Goal: Information Seeking & Learning: Find contact information

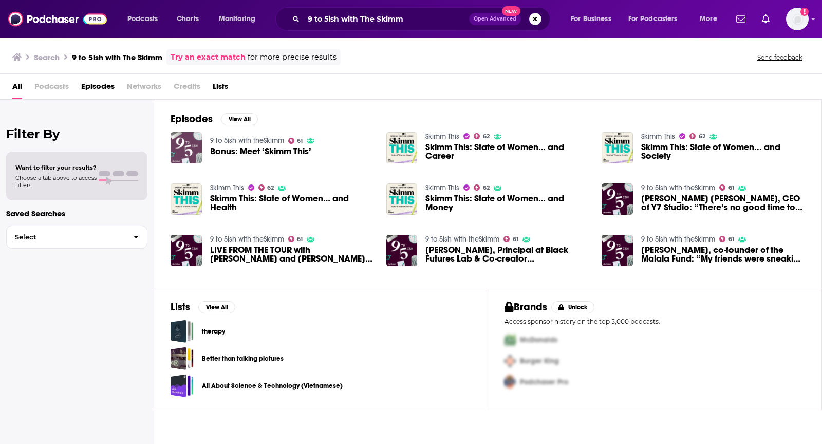
click at [193, 153] on img "Bonus: Meet ‘Skimm This’" at bounding box center [186, 147] width 31 height 31
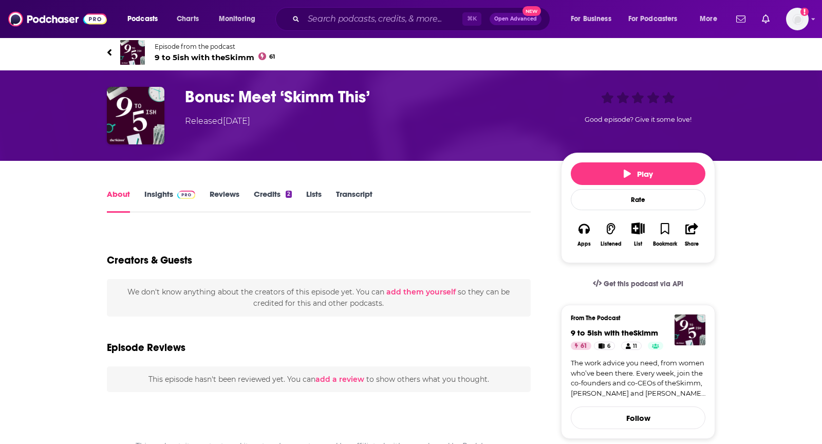
scroll to position [2, 0]
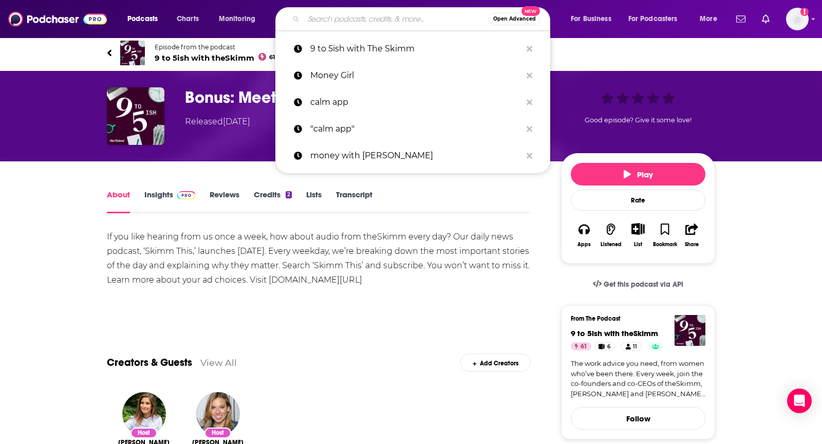
click at [345, 19] on input "Search podcasts, credits, & more..." at bounding box center [396, 19] width 185 height 16
paste input "WorkParty with Jaclyn Johnson"
type input "WorkParty with Jaclyn Johnson"
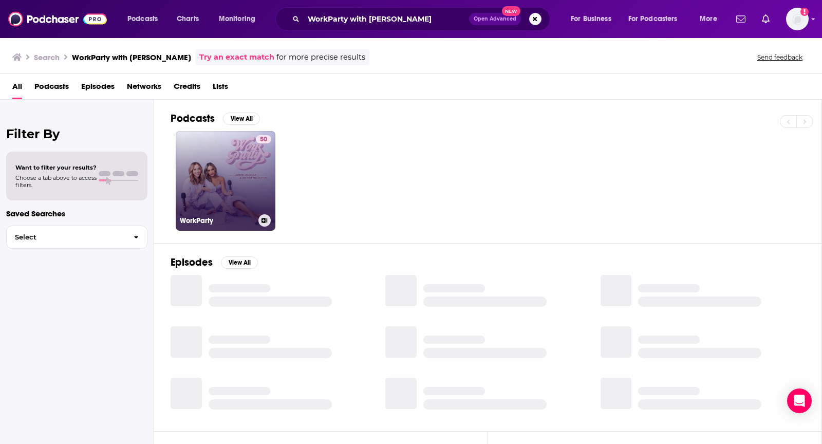
click at [254, 176] on link "50 WorkParty" at bounding box center [226, 181] width 100 height 100
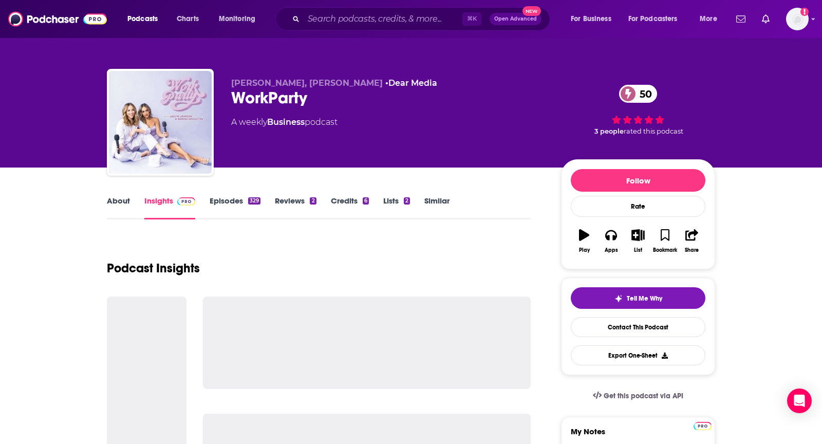
click at [110, 197] on link "About" at bounding box center [118, 208] width 23 height 24
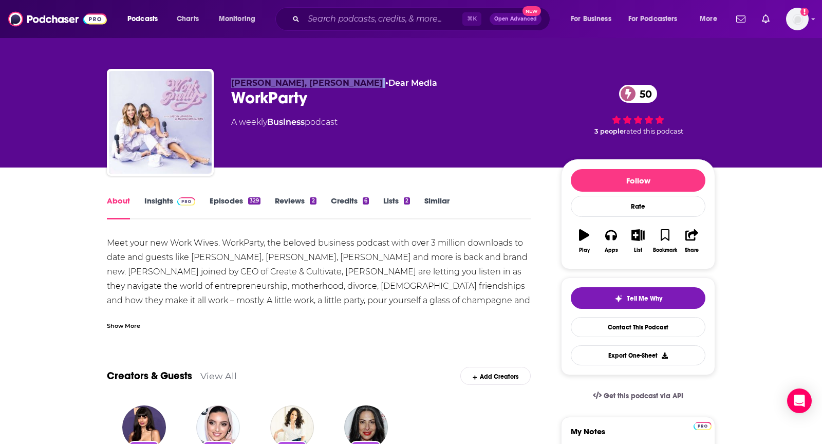
drag, startPoint x: 229, startPoint y: 82, endPoint x: 379, endPoint y: 85, distance: 150.1
click at [379, 85] on div "Jaclyn Johnson, Marina Middleton • Dear Media WorkParty 50 A weekly Business po…" at bounding box center [411, 124] width 609 height 111
copy p "Jaclyn Johnson, Marina Middleton"
click at [163, 211] on link "Insights" at bounding box center [169, 208] width 51 height 24
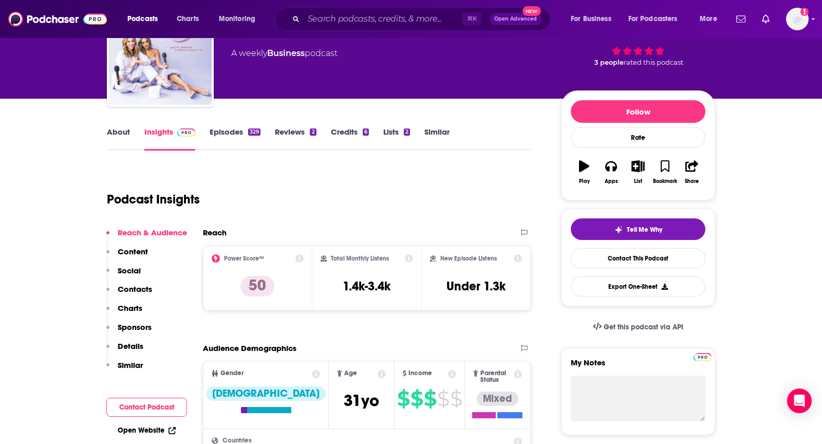
click at [143, 288] on p "Contacts" at bounding box center [135, 289] width 34 height 10
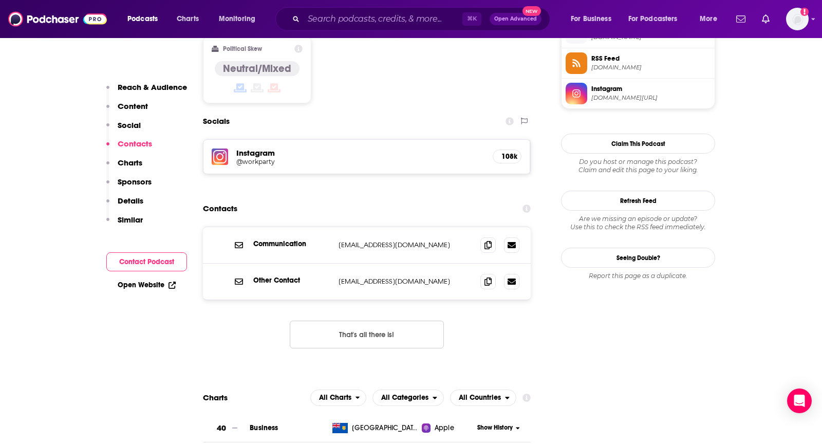
scroll to position [856, 0]
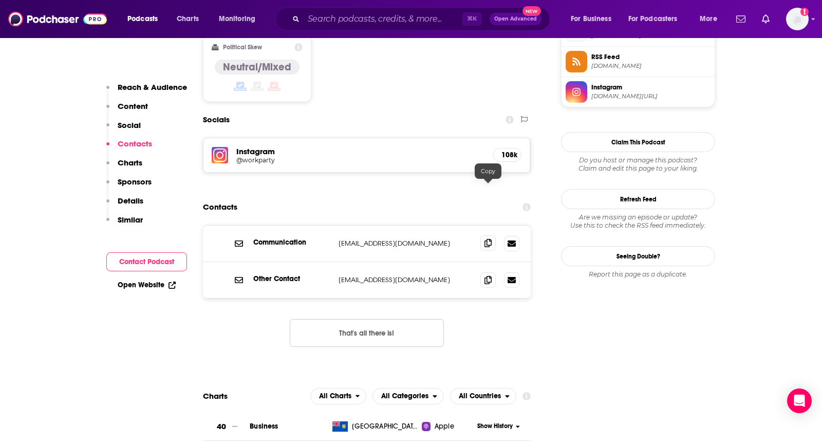
click at [490, 239] on icon at bounding box center [488, 243] width 7 height 8
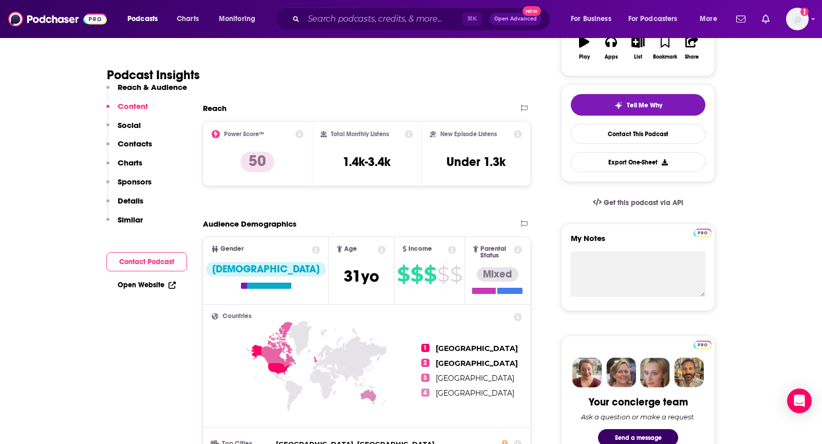
scroll to position [138, 0]
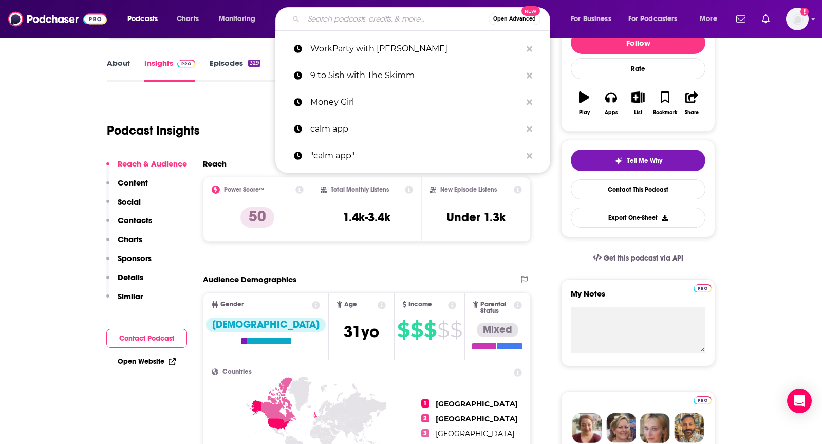
click at [340, 18] on input "Search podcasts, credits, & more..." at bounding box center [396, 19] width 185 height 16
paste input "Call To Action"
type input "Call To Action"
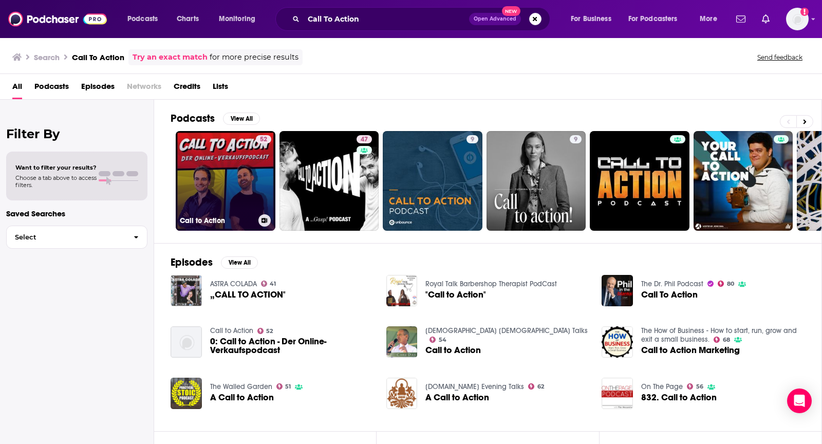
click at [254, 191] on link "52 Call to Action" at bounding box center [226, 181] width 100 height 100
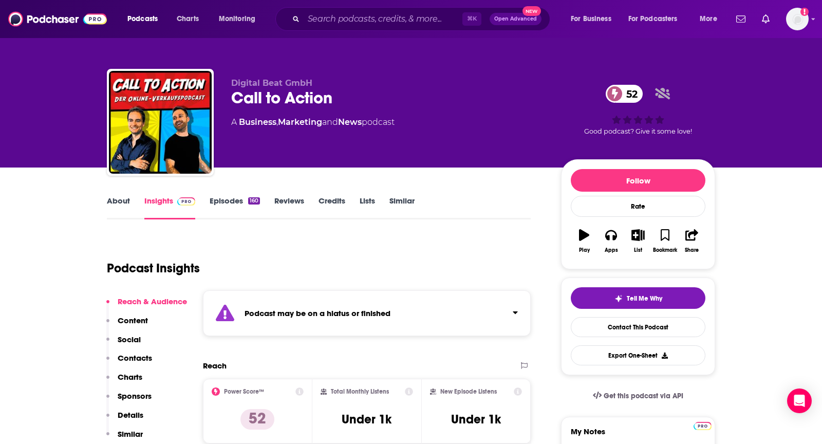
click at [354, 14] on input "Search podcasts, credits, & more..." at bounding box center [383, 19] width 159 height 16
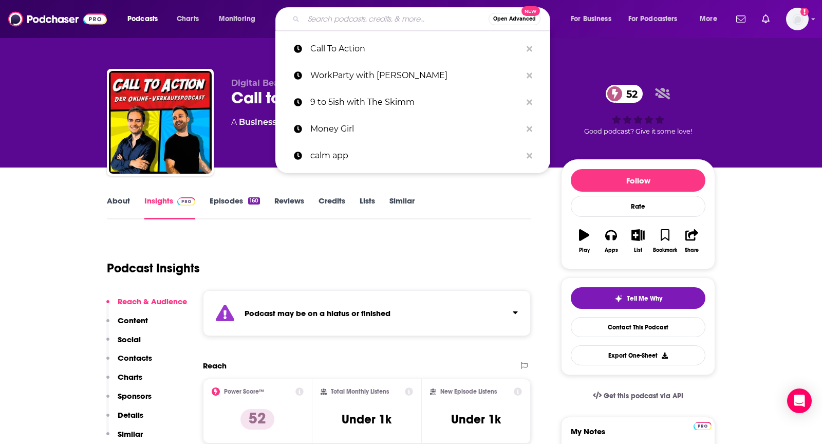
paste input "Campaign Chemistry"
type input "Campaign Chemistry"
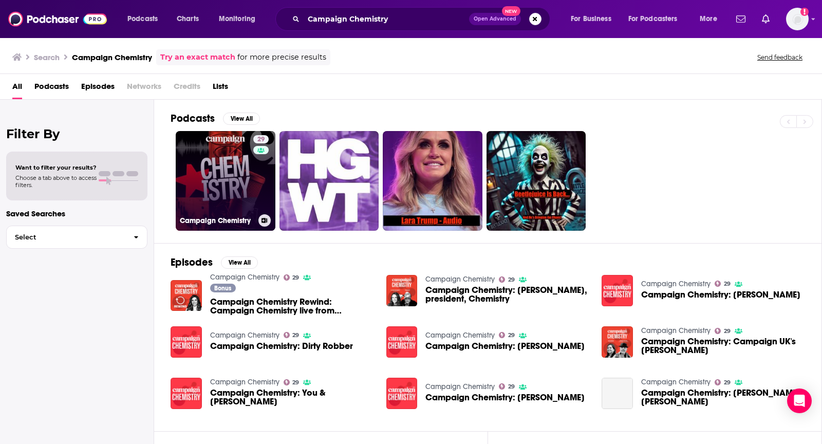
click at [260, 174] on div "29" at bounding box center [262, 174] width 18 height 79
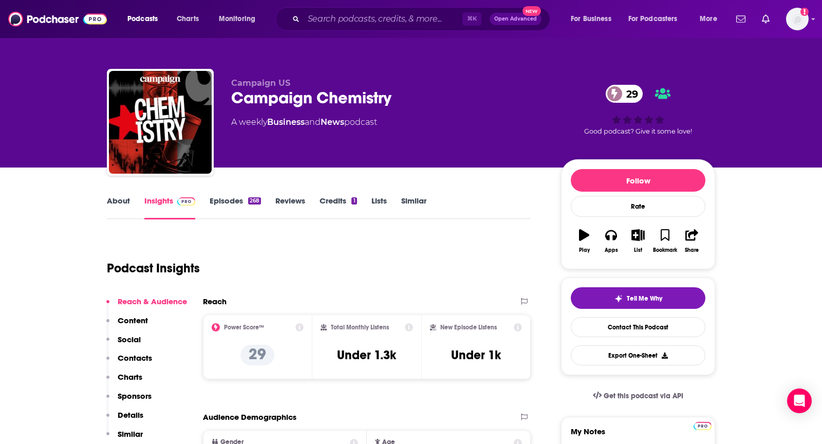
click at [117, 201] on link "About" at bounding box center [118, 208] width 23 height 24
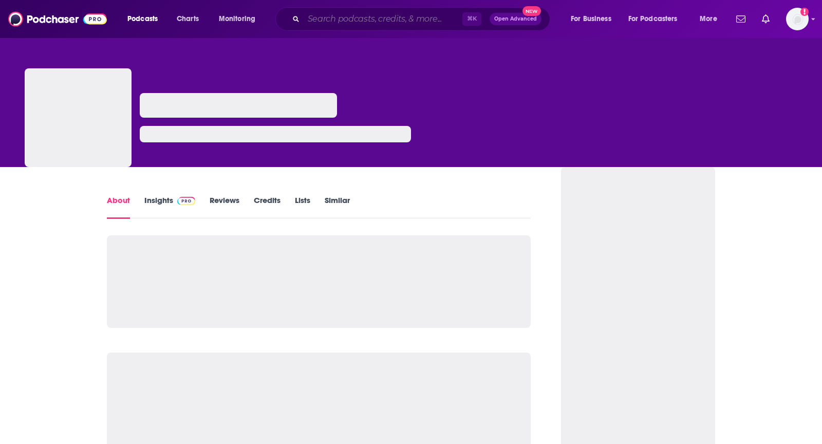
click at [323, 21] on input "Search podcasts, credits, & more..." at bounding box center [383, 19] width 159 height 16
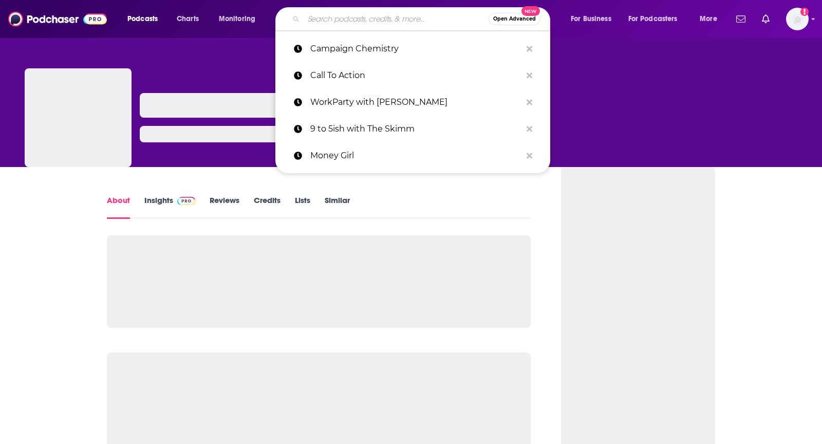
paste input "The [PERSON_NAME] Podcast"
type input "The [PERSON_NAME] Podcast"
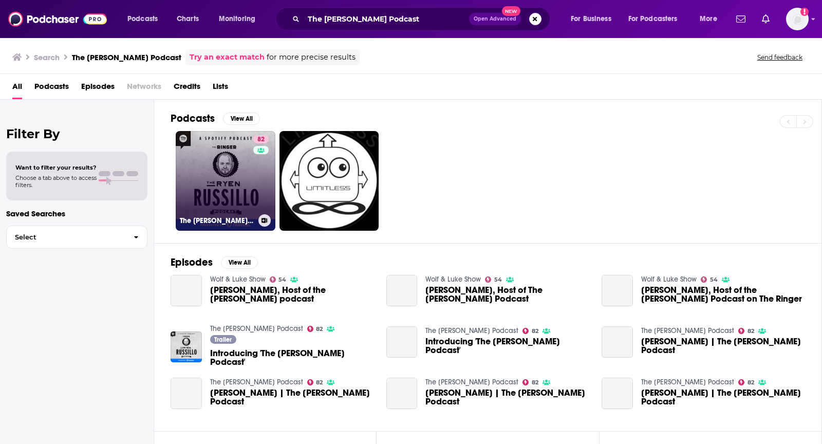
click at [255, 162] on div "82" at bounding box center [262, 174] width 18 height 79
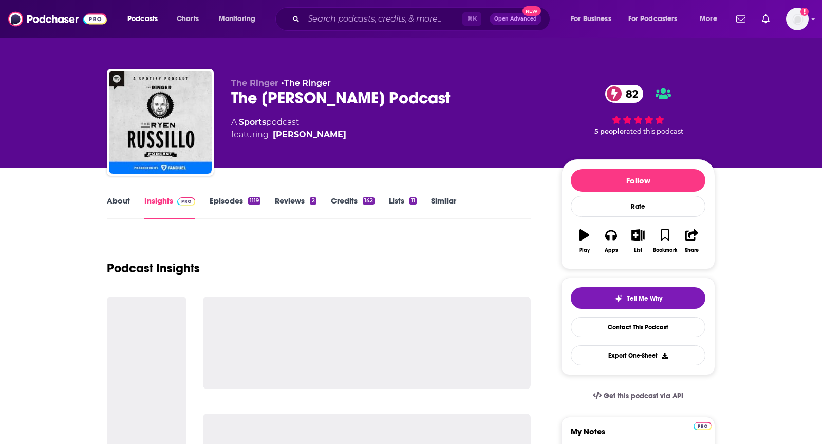
click at [111, 204] on link "About" at bounding box center [118, 208] width 23 height 24
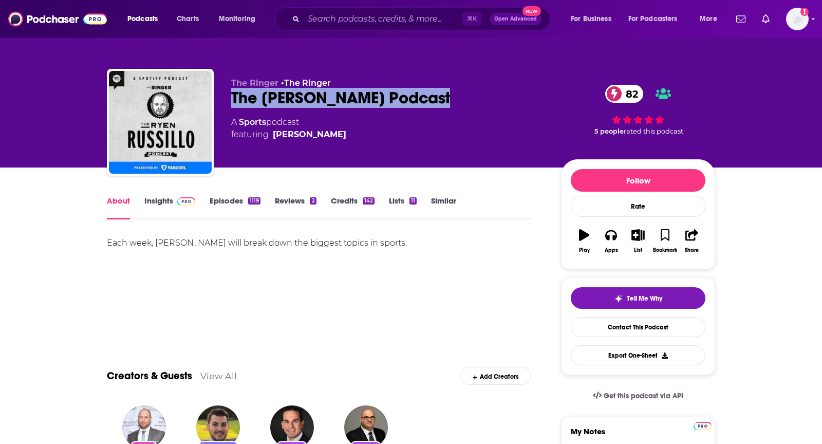
drag, startPoint x: 424, startPoint y: 98, endPoint x: 221, endPoint y: 95, distance: 203.6
click at [221, 95] on div "The Ringer • The Ringer The Ryen Russillo Podcast 82 A Sports podcast featuring…" at bounding box center [411, 124] width 609 height 111
copy h1 "The [PERSON_NAME] Podcast"
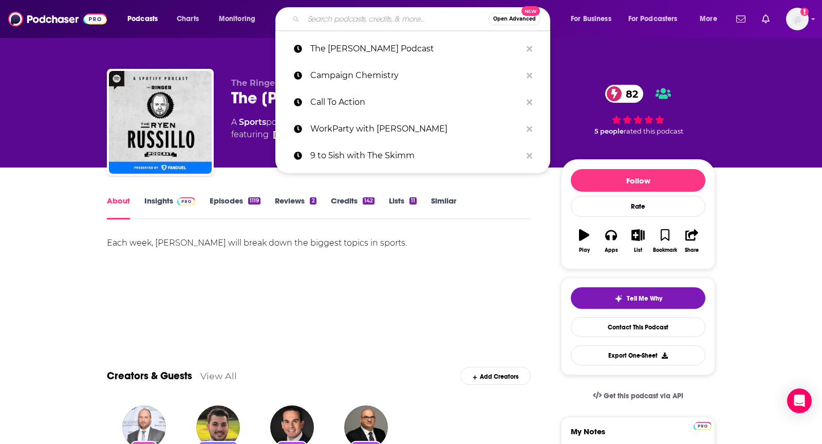
click at [340, 24] on input "Search podcasts, credits, & more..." at bounding box center [396, 19] width 185 height 16
paste input "A Touch More with [PERSON_NAME] & [PERSON_NAME]"
type input "A Touch More with [PERSON_NAME] & [PERSON_NAME]"
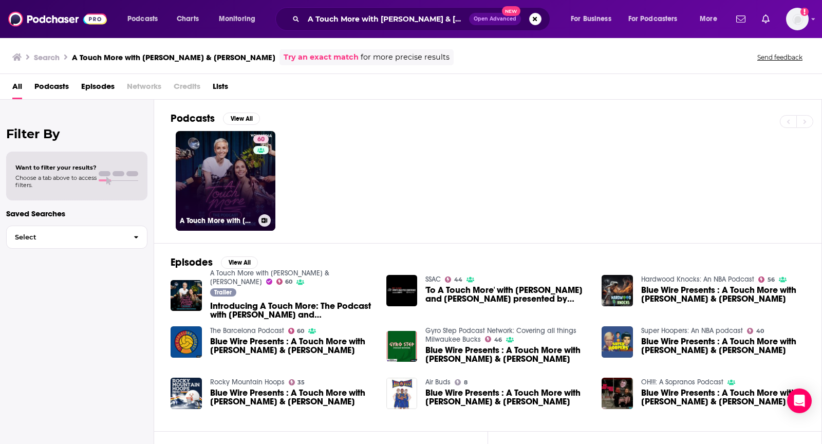
click at [237, 169] on link "60 A Touch More with Sue Bird & Megan Rapinoe" at bounding box center [226, 181] width 100 height 100
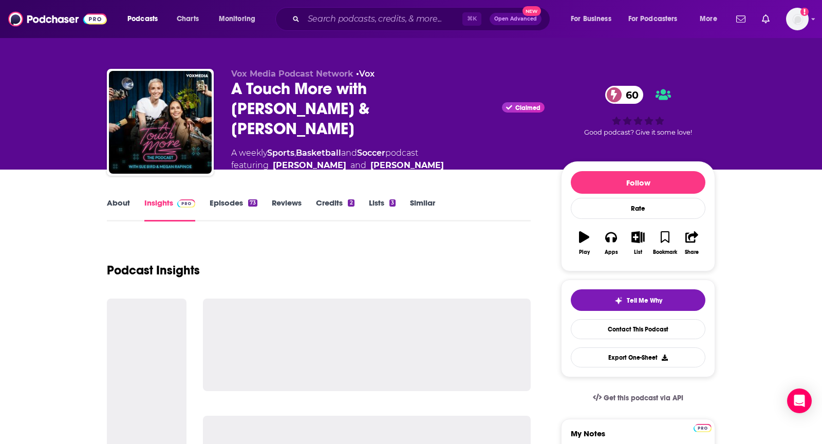
click at [123, 211] on link "About" at bounding box center [118, 210] width 23 height 24
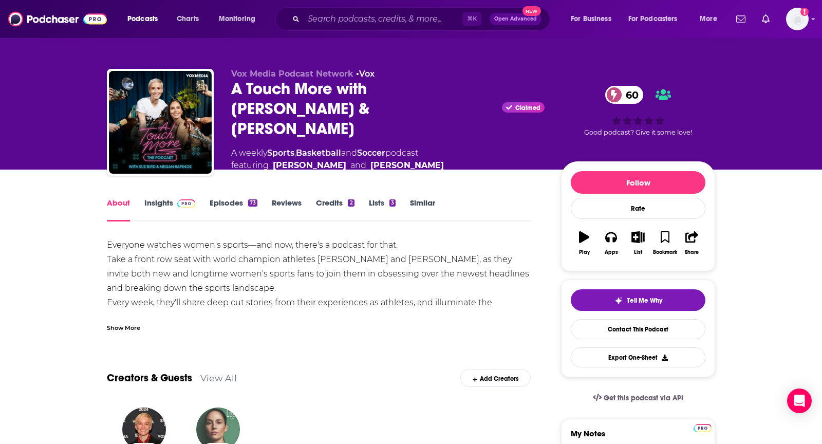
click at [173, 199] on span at bounding box center [184, 203] width 22 height 10
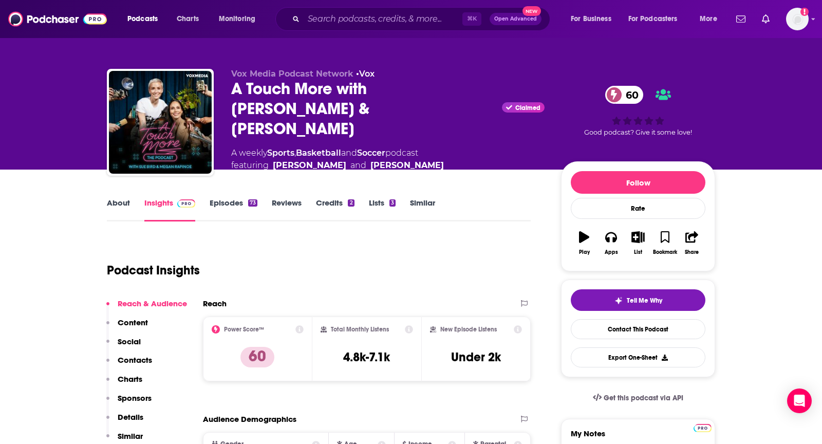
click at [130, 356] on p "Contacts" at bounding box center [135, 360] width 34 height 10
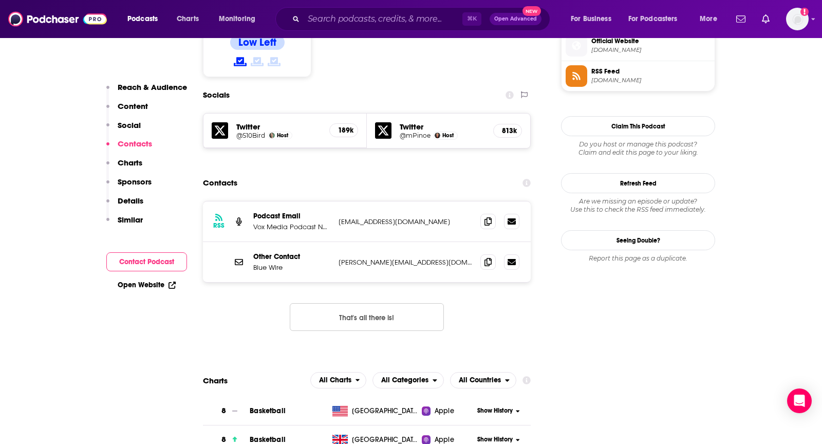
scroll to position [846, 0]
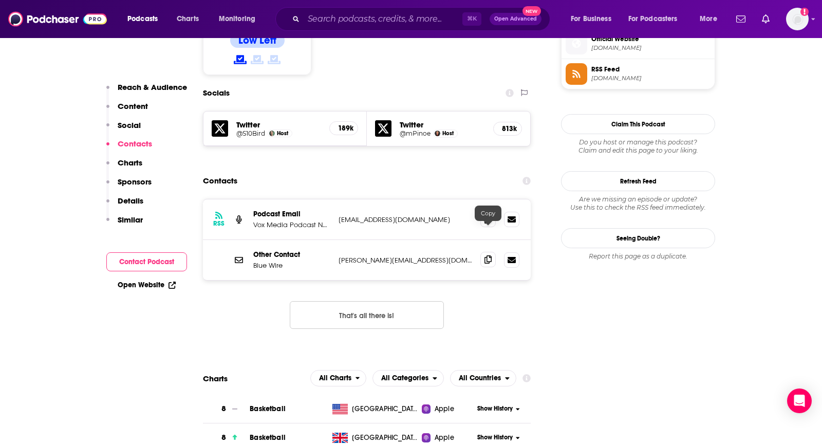
click at [490, 255] on icon at bounding box center [488, 259] width 7 height 8
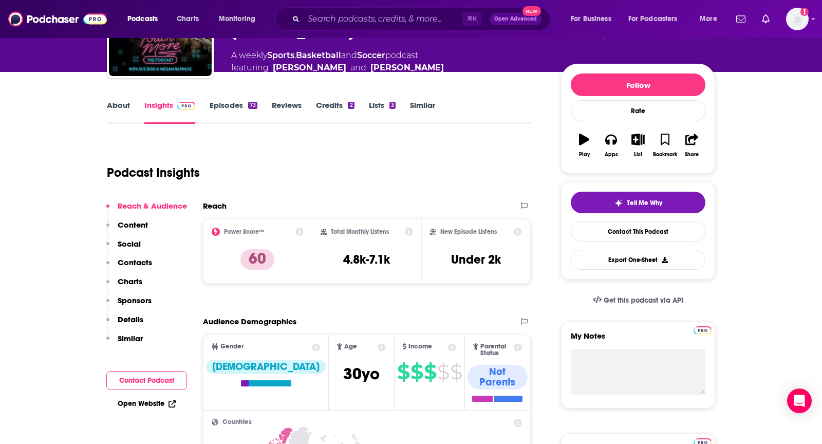
scroll to position [0, 0]
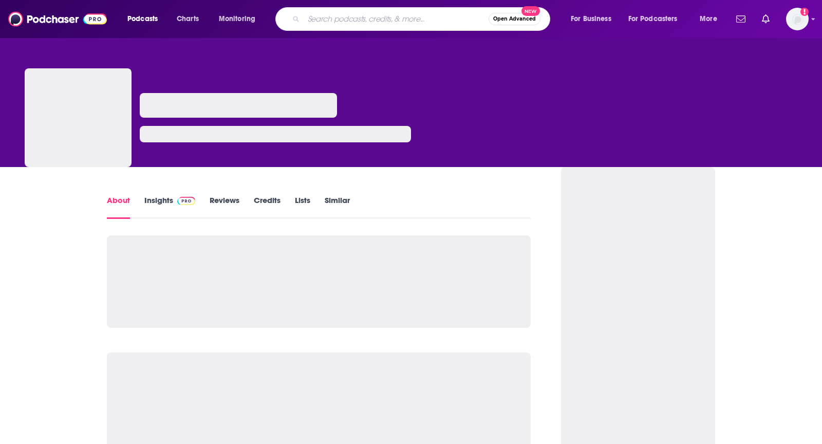
type input "Podcast What It’s Great For / Focus Notes & Highlights Pardon My Take Humor + s…"
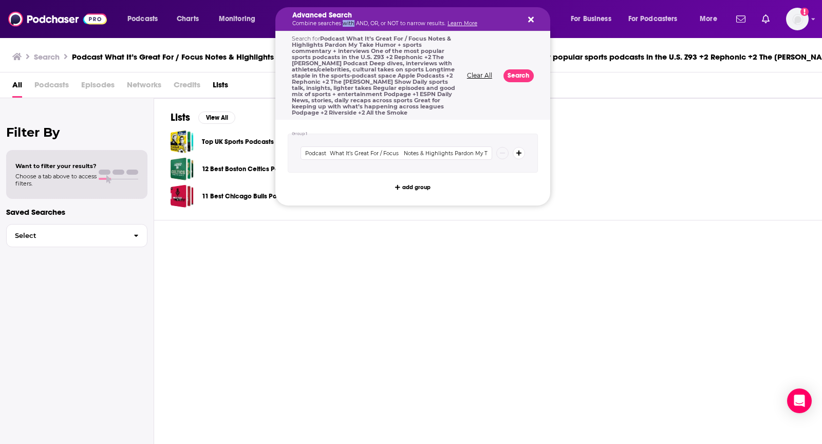
click at [344, 21] on p "Combine searches with AND, OR, or NOT to narrow results. Learn More" at bounding box center [404, 23] width 225 height 5
click at [528, 20] on icon "Search podcasts, credits, & more..." at bounding box center [531, 19] width 6 height 8
click at [416, 17] on h5 "Advanced Search" at bounding box center [404, 15] width 225 height 7
click at [536, 14] on div "Advanced Search Combine searches with AND, OR, or NOT to narrow results. Learn …" at bounding box center [413, 19] width 275 height 24
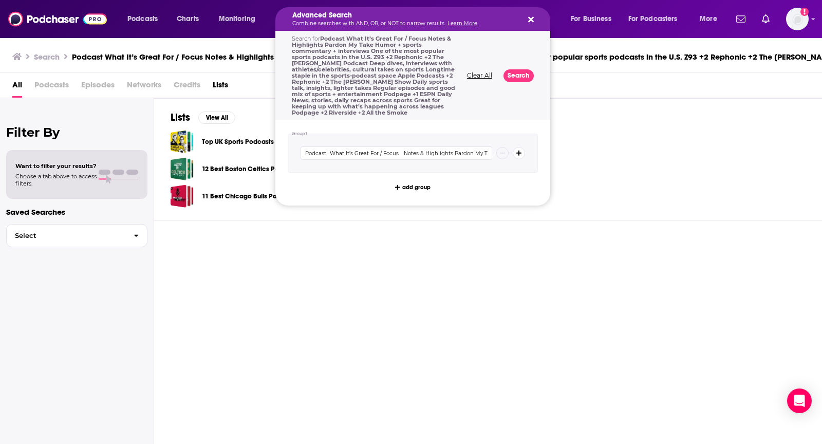
click at [532, 18] on icon "Search podcasts, credits, & more..." at bounding box center [531, 20] width 6 height 6
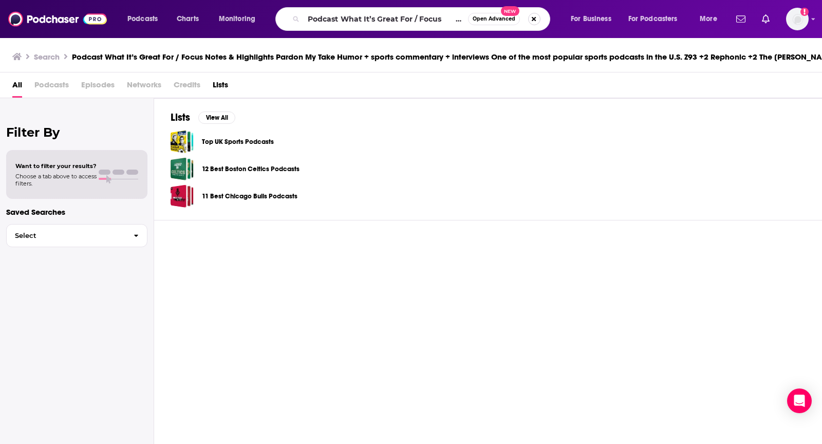
click at [535, 20] on button "Search podcasts, credits, & more..." at bounding box center [534, 19] width 12 height 12
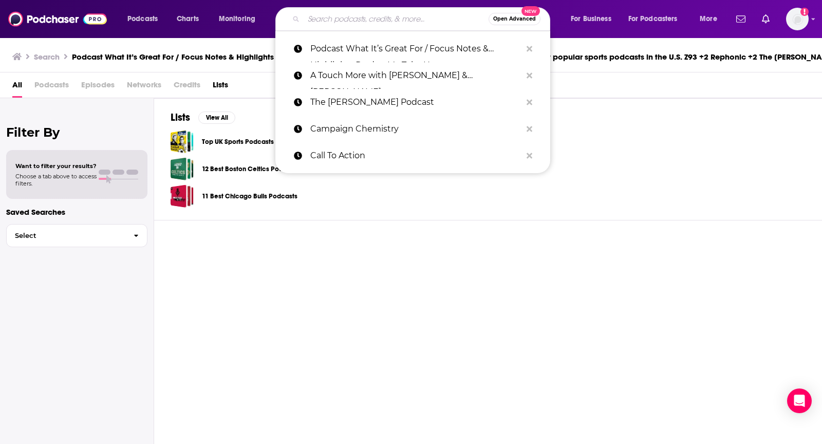
click at [412, 183] on div "Top UK Sports Podcasts 12 Best Boston Celtics Podcasts 11 Best Chicago Bulls Po…" at bounding box center [759, 169] width 1176 height 78
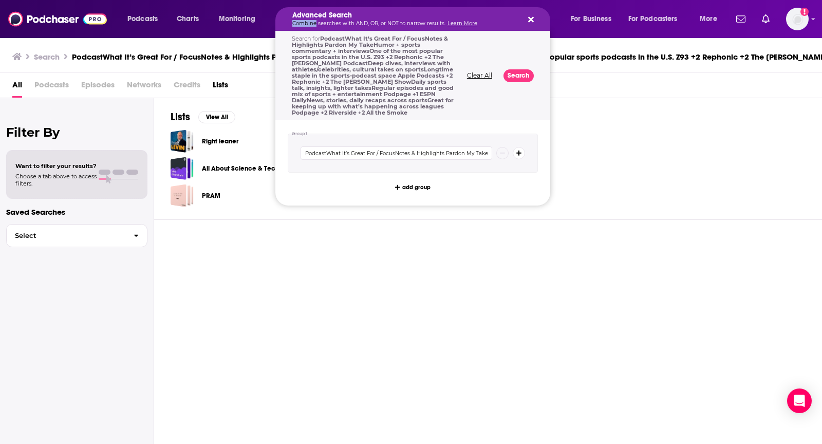
click at [424, 20] on div "Advanced Search Combine searches with AND, OR, or NOT to narrow results. Learn …" at bounding box center [404, 19] width 225 height 14
click at [531, 20] on icon "Search podcasts, credits, & more..." at bounding box center [531, 20] width 6 height 6
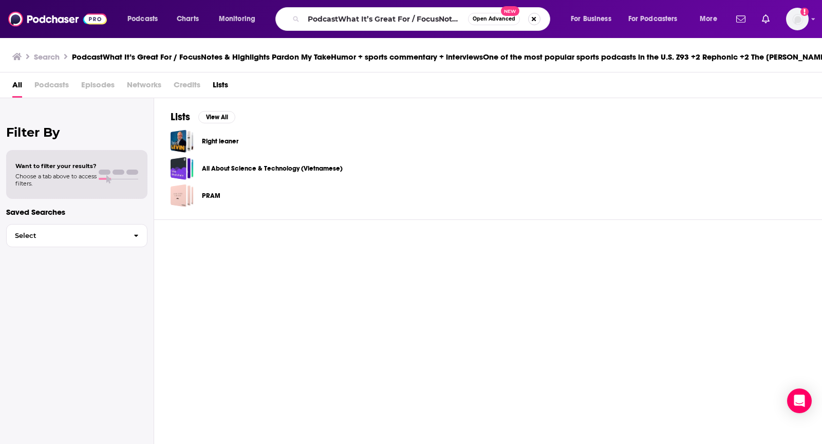
click at [533, 19] on button "Search podcasts, credits, & more..." at bounding box center [534, 19] width 12 height 12
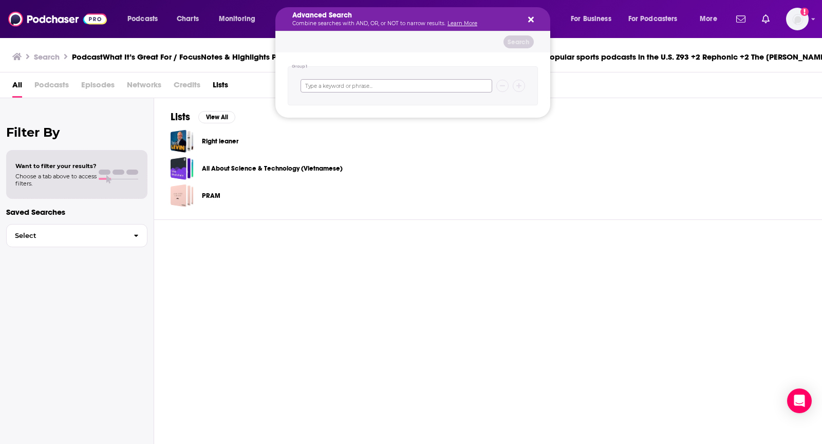
click at [374, 81] on input "Search podcasts, credits, & more..." at bounding box center [397, 85] width 192 height 13
paste input "All the Smoke"
type input "All the Smoke"
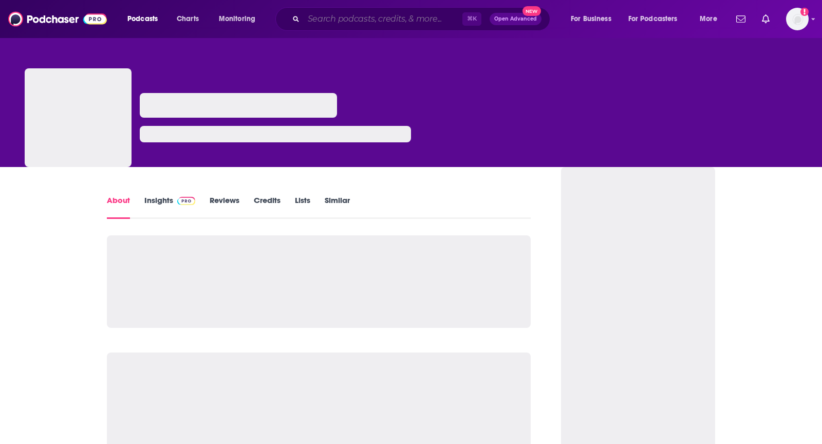
click at [398, 16] on input "Search podcasts, credits, & more..." at bounding box center [383, 19] width 159 height 16
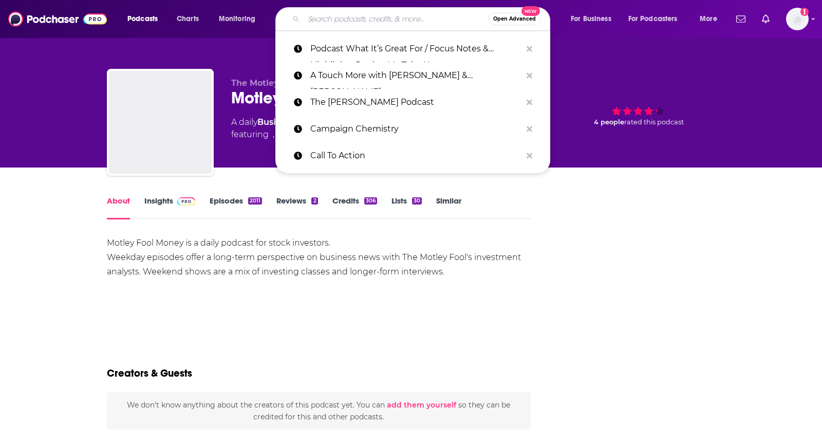
paste input "All the Smoke"
type input "All the Smoke"
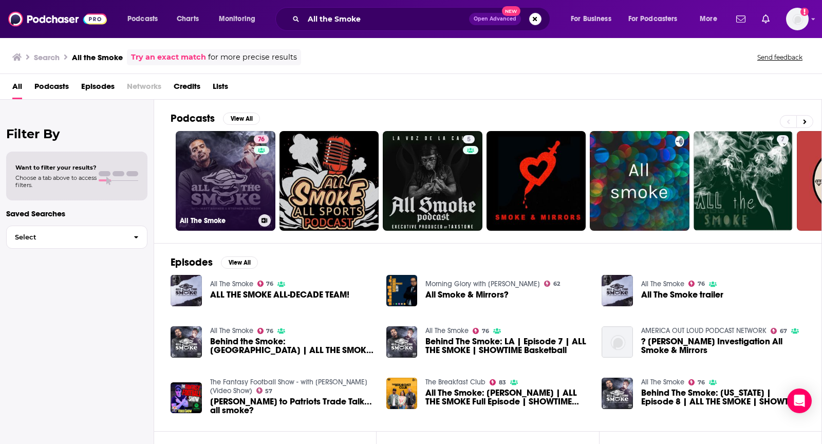
click at [241, 212] on link "76 All The Smoke" at bounding box center [226, 181] width 100 height 100
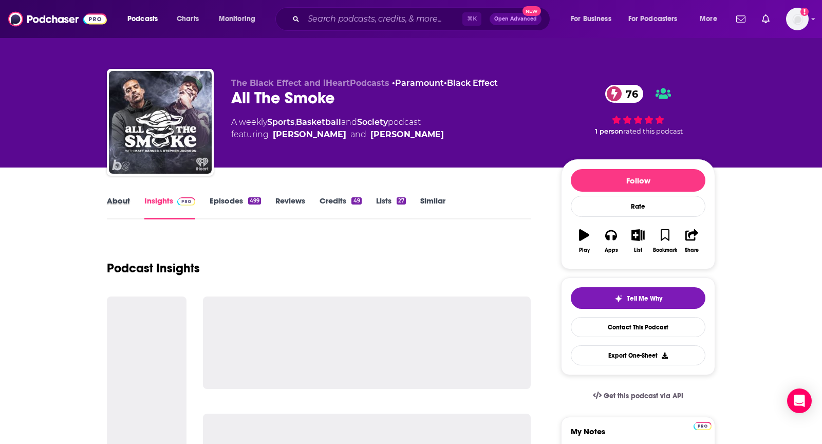
click at [134, 201] on div "About" at bounding box center [126, 208] width 38 height 24
click at [124, 194] on div "About Insights Episodes 499 Reviews Credits 49 Lists 27 Similar" at bounding box center [319, 206] width 424 height 25
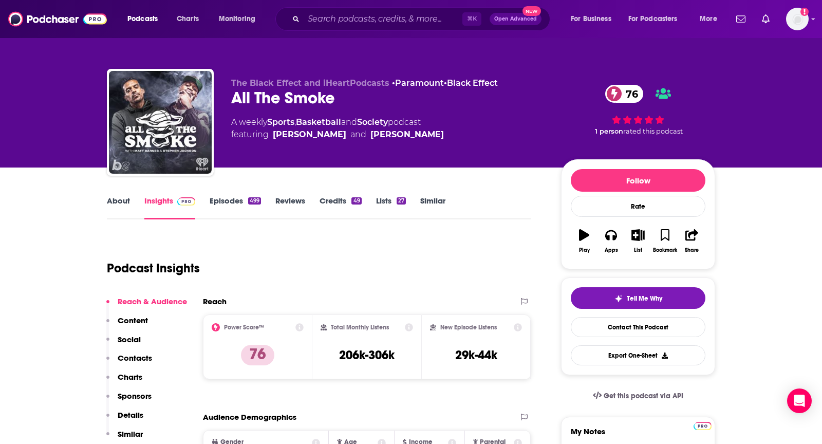
click at [124, 198] on link "About" at bounding box center [118, 208] width 23 height 24
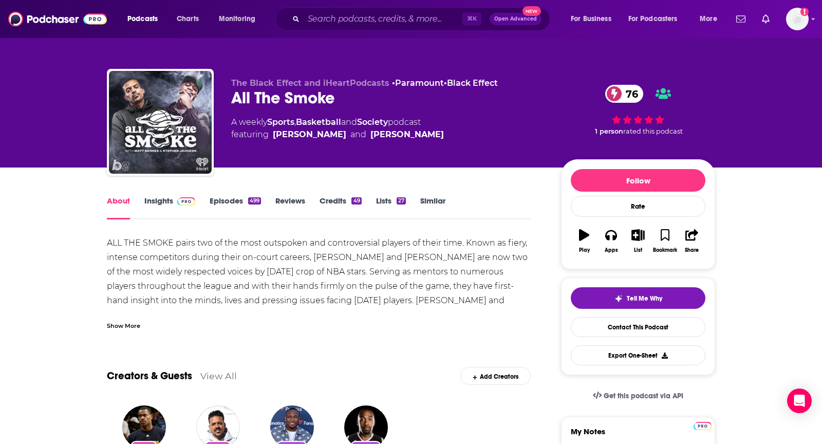
drag, startPoint x: 433, startPoint y: 137, endPoint x: 271, endPoint y: 140, distance: 162.0
click at [271, 140] on div "A weekly Sports , Basketball and Society podcast featuring [PERSON_NAME] and [P…" at bounding box center [388, 128] width 314 height 25
copy span "[PERSON_NAME] and [PERSON_NAME]"
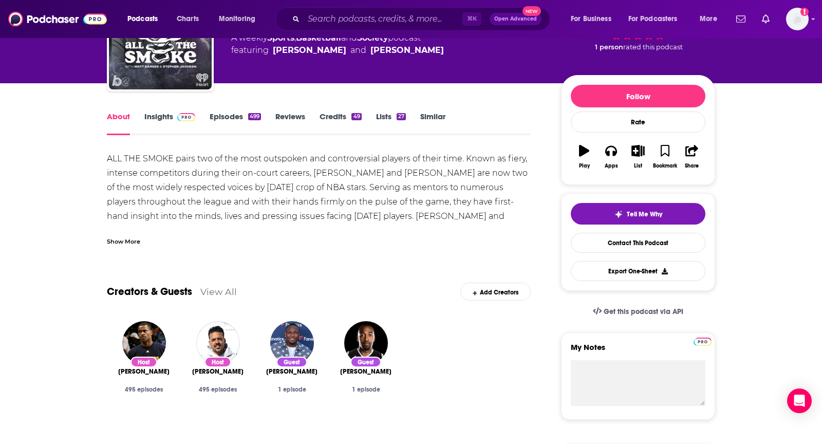
scroll to position [70, 0]
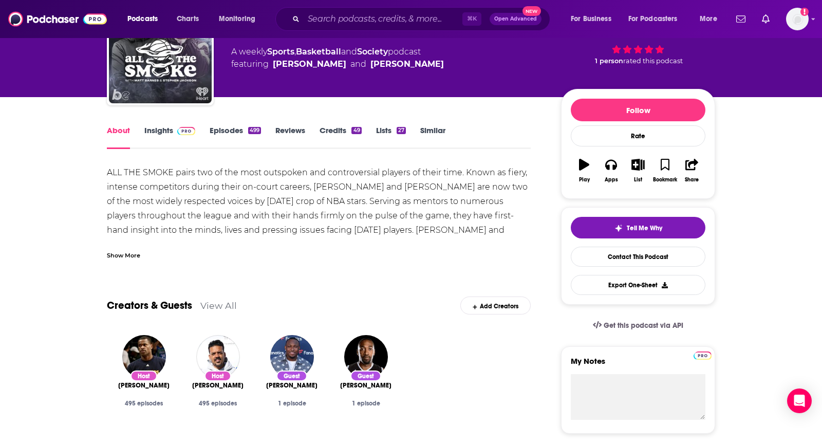
click at [164, 127] on link "Insights" at bounding box center [169, 137] width 51 height 24
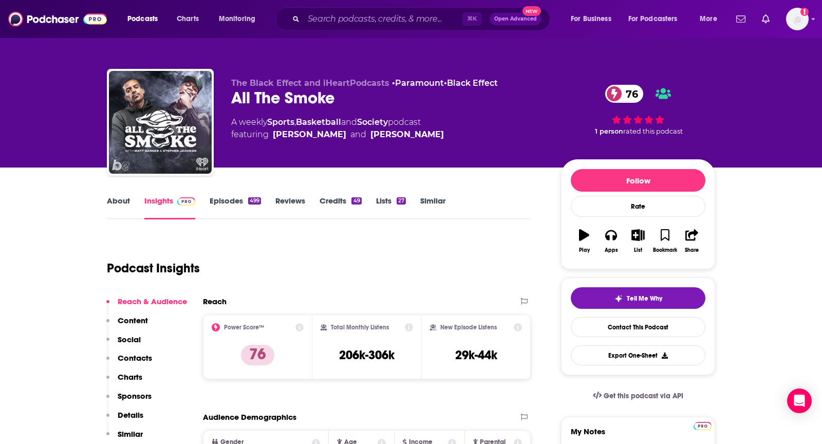
click at [141, 354] on p "Contacts" at bounding box center [135, 358] width 34 height 10
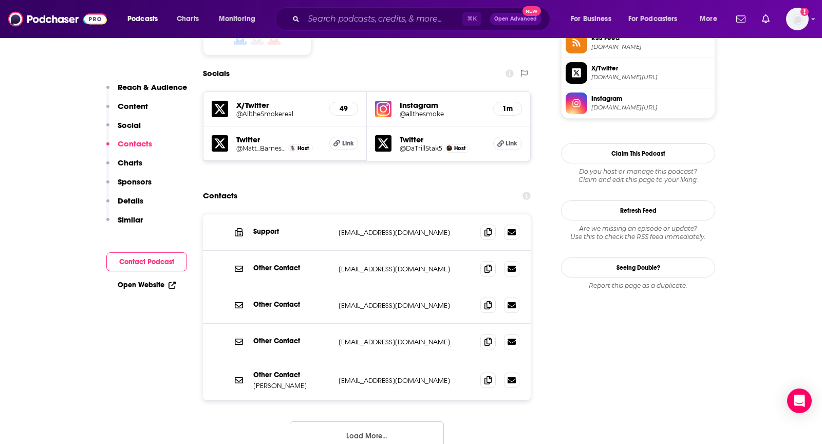
scroll to position [880, 0]
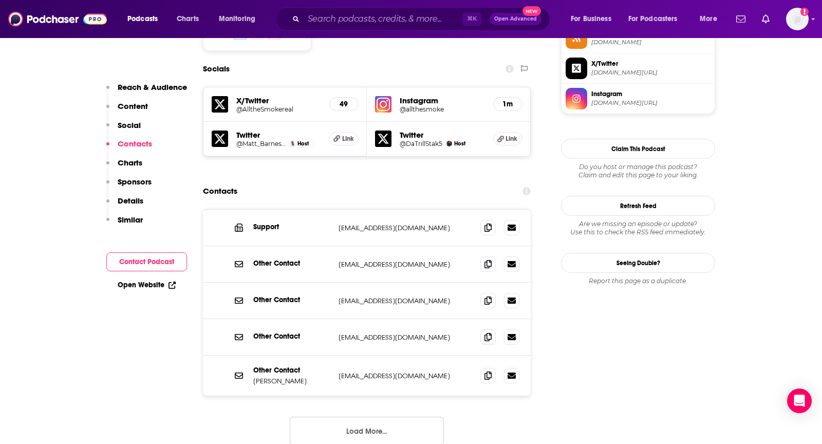
click at [434, 319] on div "Other Contact [EMAIL_ADDRESS][DOMAIN_NAME] [EMAIL_ADDRESS][DOMAIN_NAME]" at bounding box center [367, 337] width 328 height 36
click at [487, 371] on icon at bounding box center [488, 375] width 7 height 8
click at [368, 23] on input "Search podcasts, credits, & more..." at bounding box center [383, 19] width 159 height 16
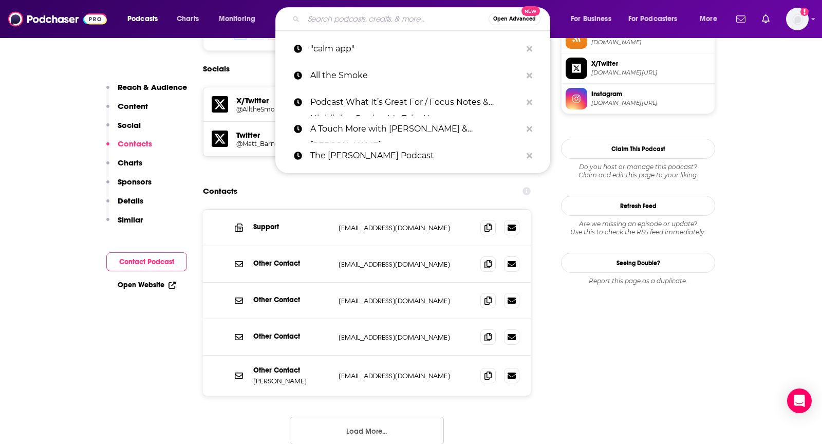
paste input "Campaign Chemistry"
type input "Campaign Chemistry"
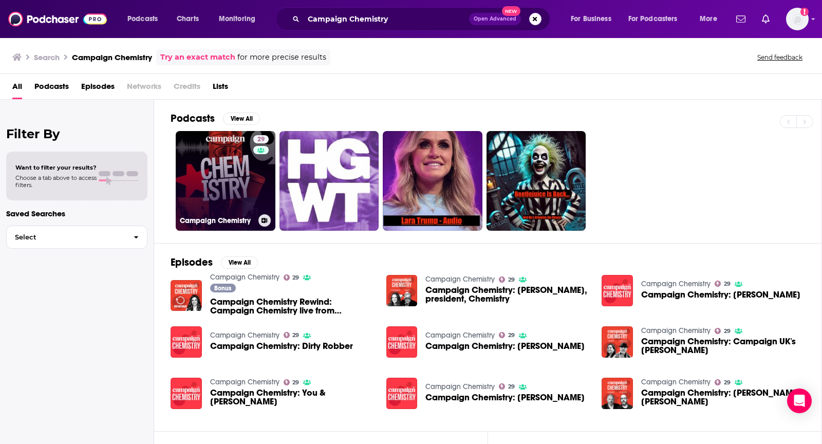
click at [261, 173] on div "29" at bounding box center [262, 174] width 18 height 79
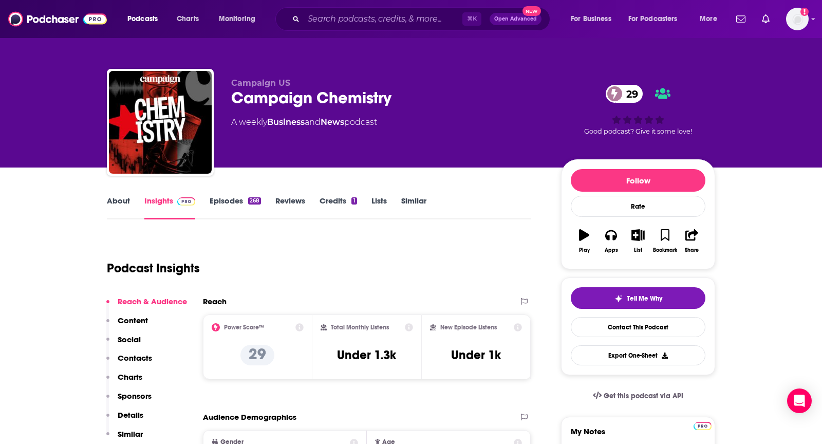
click at [115, 204] on link "About" at bounding box center [118, 208] width 23 height 24
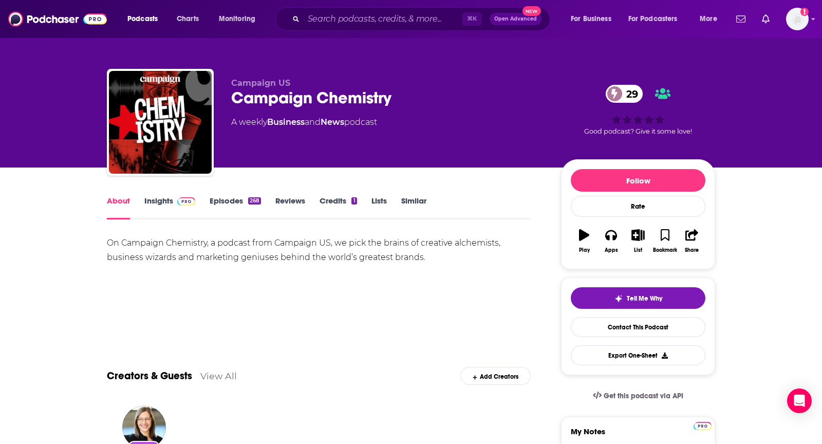
click at [177, 212] on link "Insights" at bounding box center [169, 208] width 51 height 24
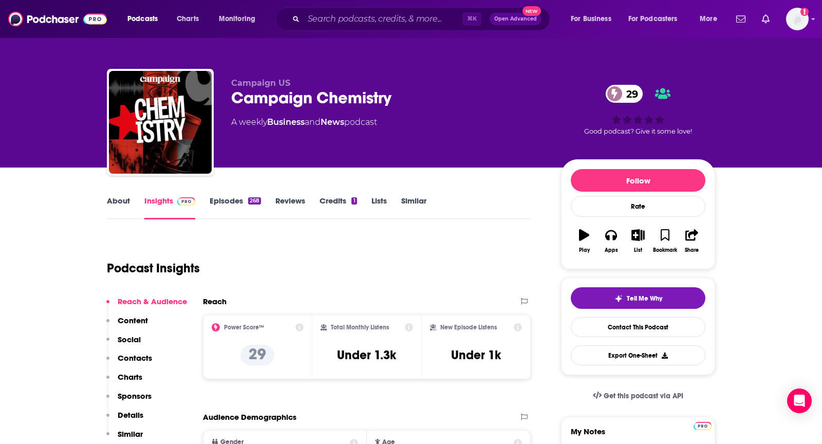
click at [134, 358] on p "Contacts" at bounding box center [135, 358] width 34 height 10
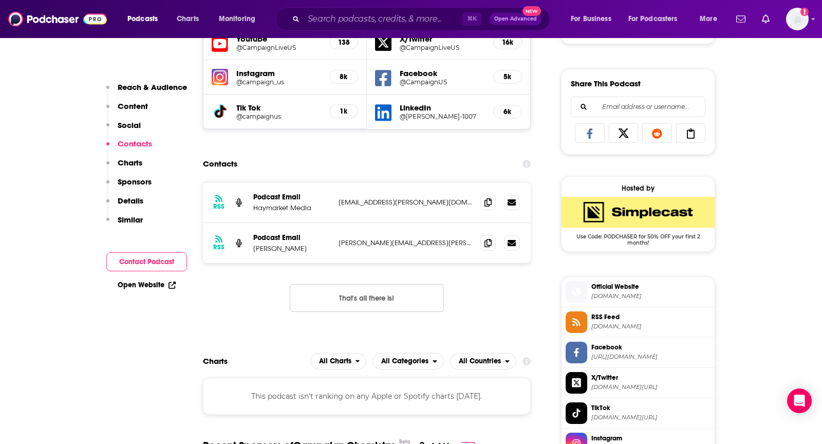
scroll to position [622, 0]
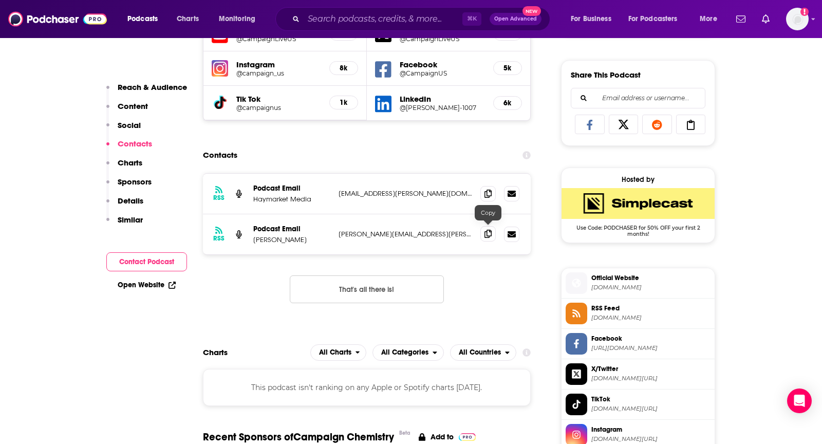
click at [491, 230] on icon at bounding box center [488, 234] width 7 height 8
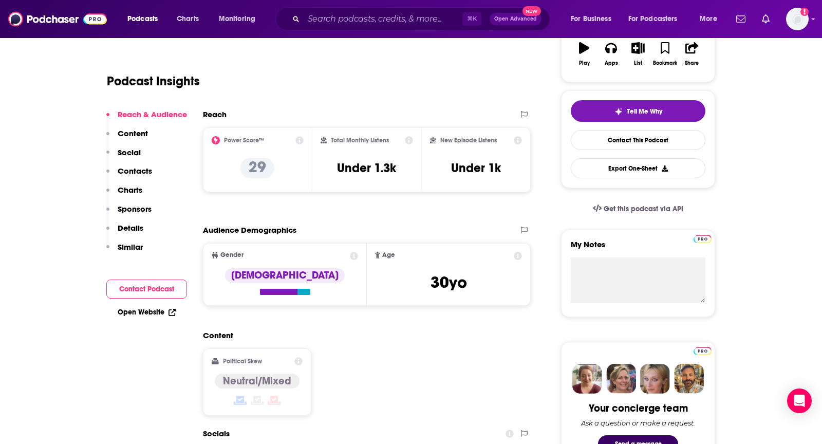
scroll to position [0, 0]
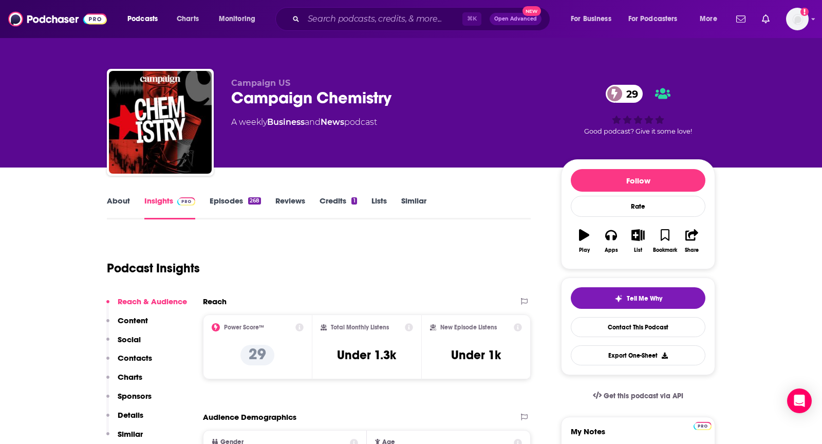
click at [111, 200] on link "About" at bounding box center [118, 208] width 23 height 24
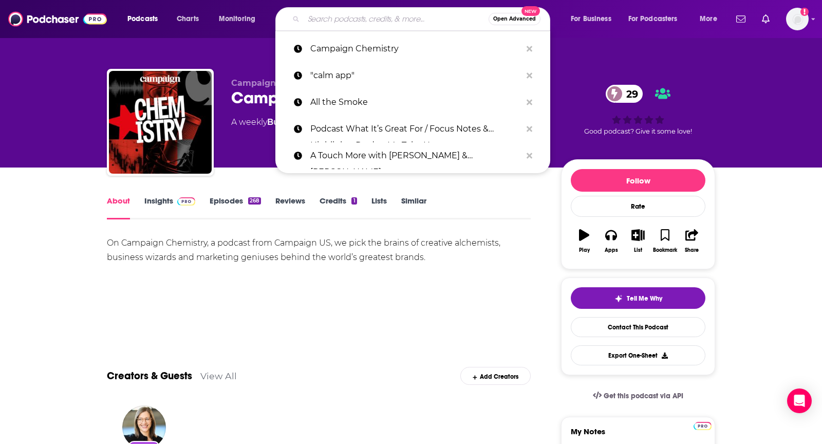
click at [399, 17] on input "Search podcasts, credits, & more..." at bounding box center [396, 19] width 185 height 16
paste input "Call To Action"
type input "Call To Action"
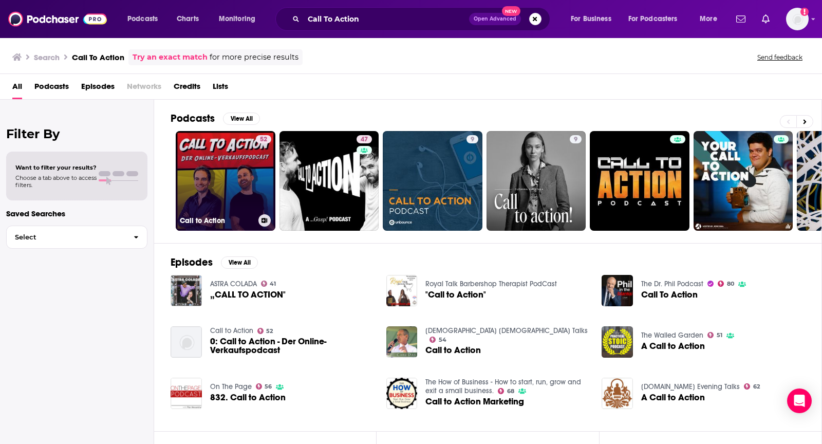
click at [208, 153] on link "52 Call to Action" at bounding box center [226, 181] width 100 height 100
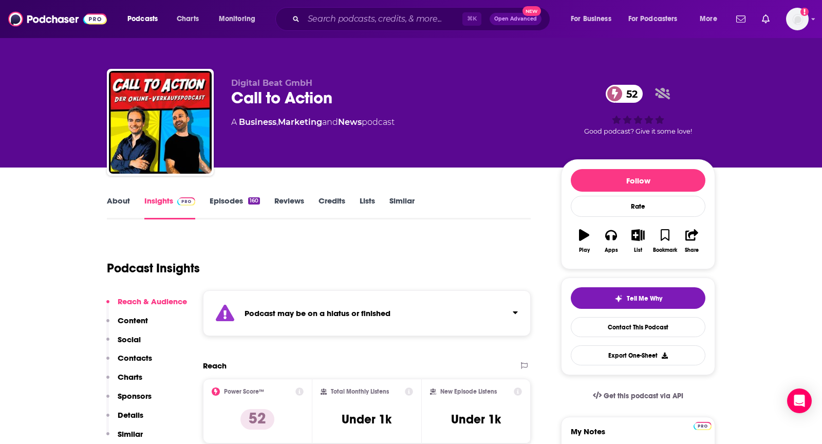
click at [121, 203] on link "About" at bounding box center [118, 208] width 23 height 24
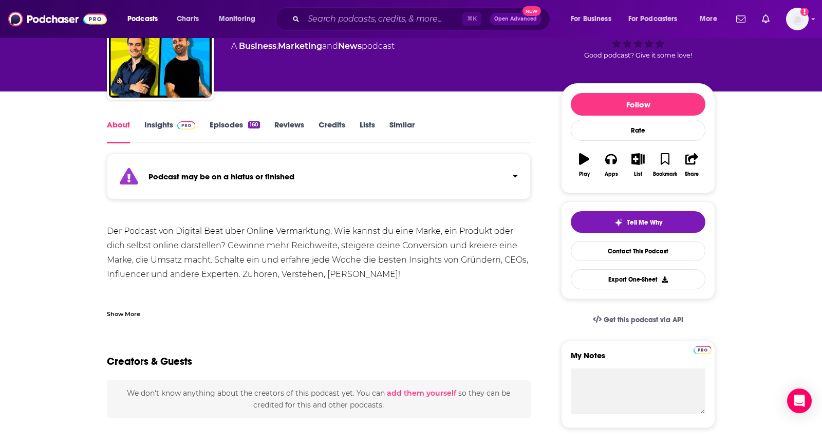
scroll to position [27, 0]
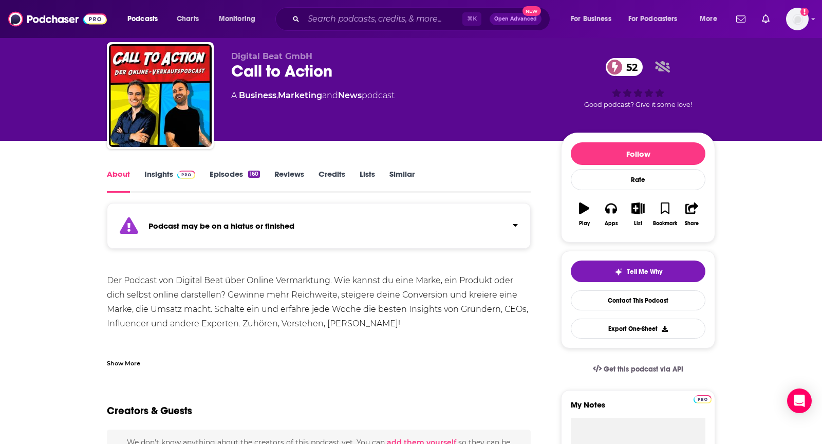
click at [163, 180] on link "Insights" at bounding box center [169, 181] width 51 height 24
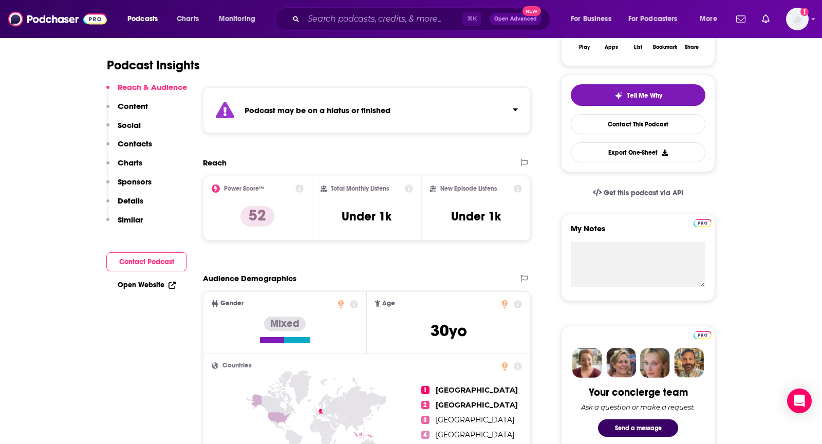
scroll to position [359, 0]
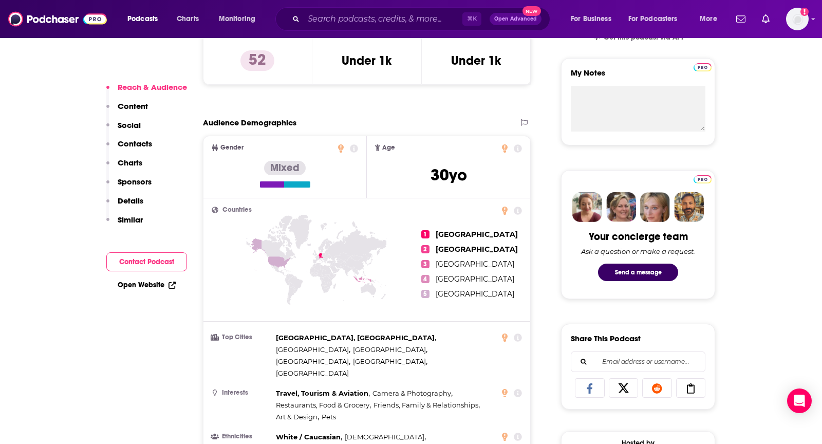
click at [141, 146] on p "Contacts" at bounding box center [135, 144] width 34 height 10
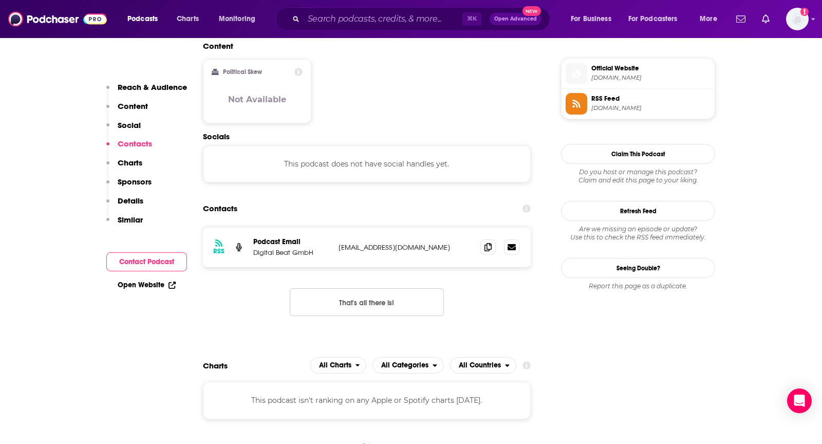
scroll to position [833, 0]
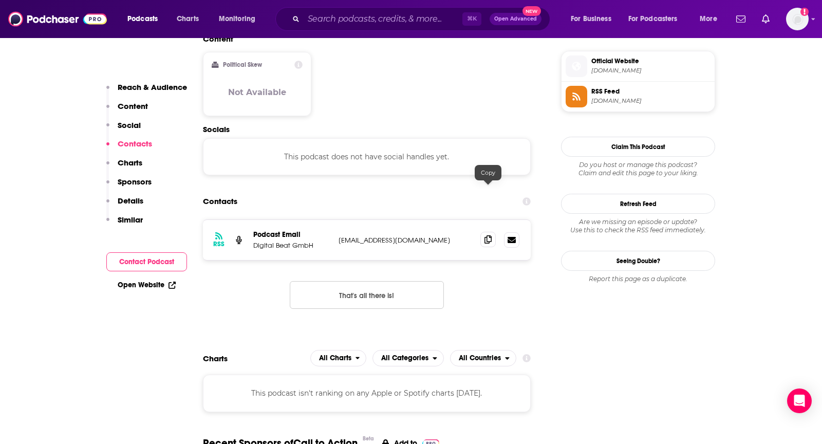
click at [491, 235] on icon at bounding box center [488, 239] width 7 height 8
click at [321, 23] on input "Search podcasts, credits, & more..." at bounding box center [383, 19] width 159 height 16
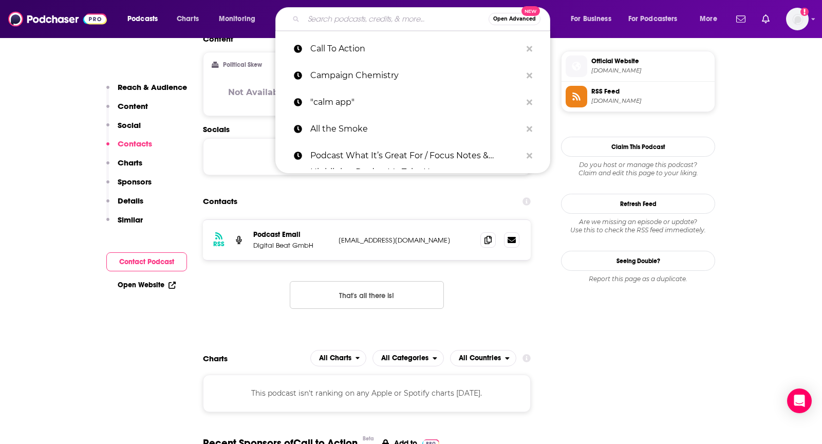
paste input "The Right Time with [PERSON_NAME]"
type input "The Right Time with [PERSON_NAME]"
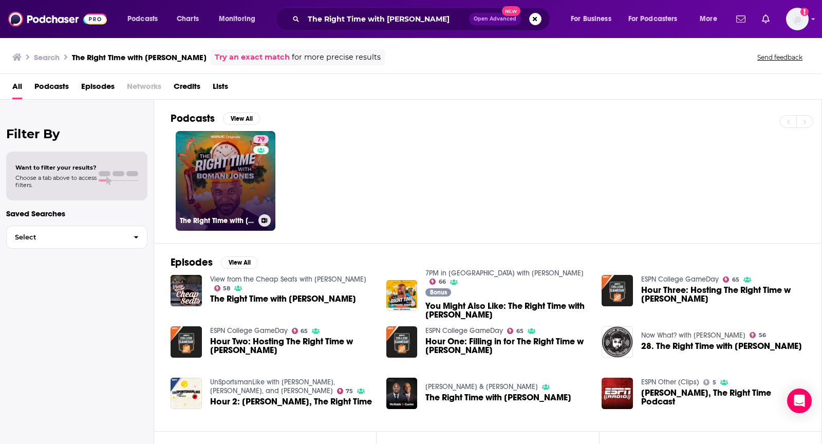
click at [245, 166] on link "79 The Right Time with [PERSON_NAME]" at bounding box center [226, 181] width 100 height 100
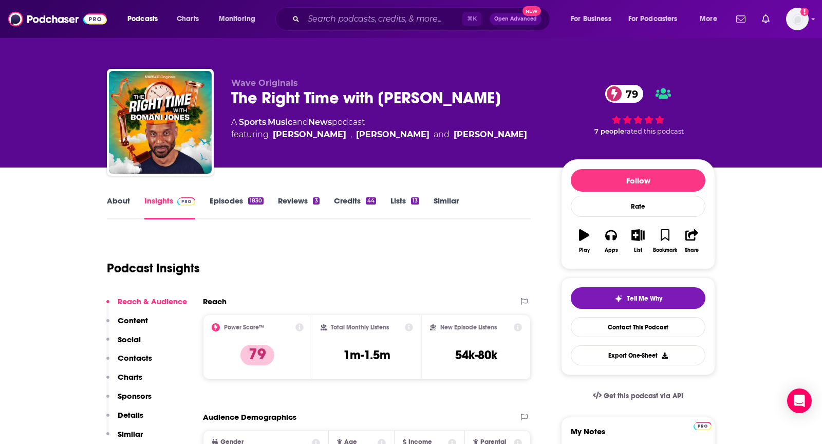
click at [125, 202] on link "About" at bounding box center [118, 208] width 23 height 24
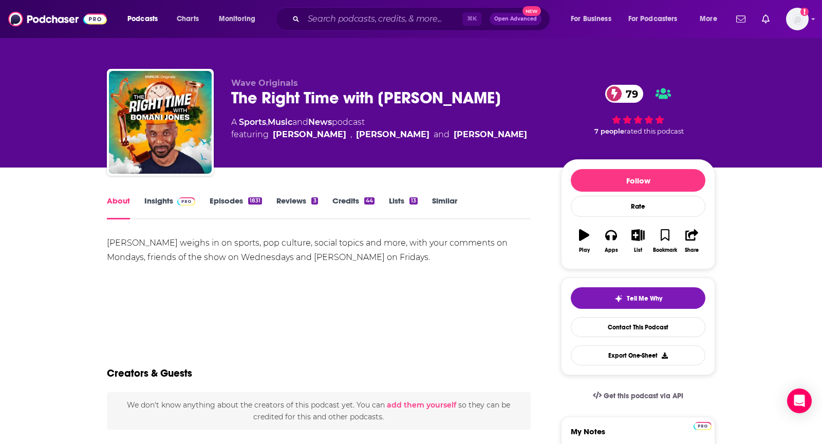
click at [169, 198] on link "Insights" at bounding box center [169, 208] width 51 height 24
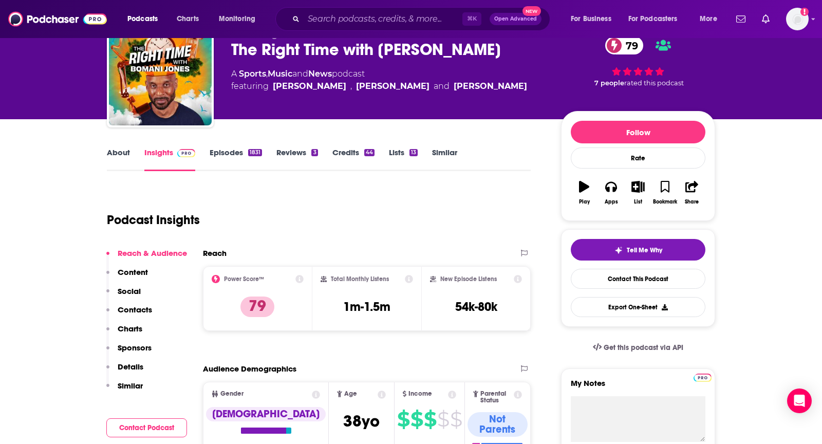
scroll to position [68, 0]
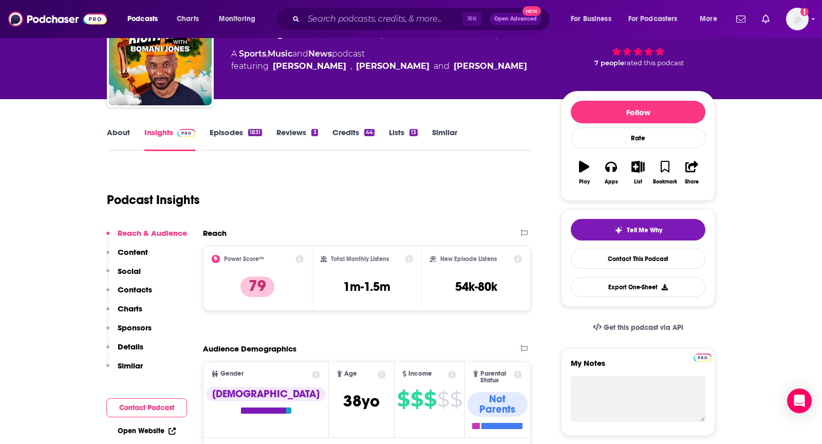
click at [136, 286] on p "Contacts" at bounding box center [135, 290] width 34 height 10
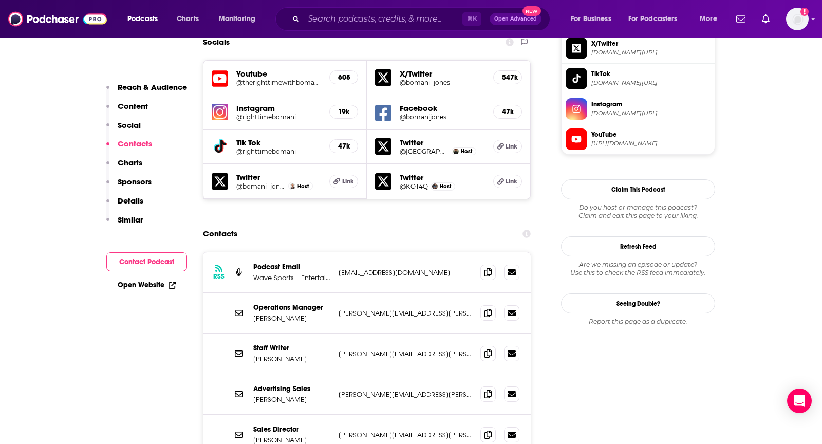
scroll to position [937, 0]
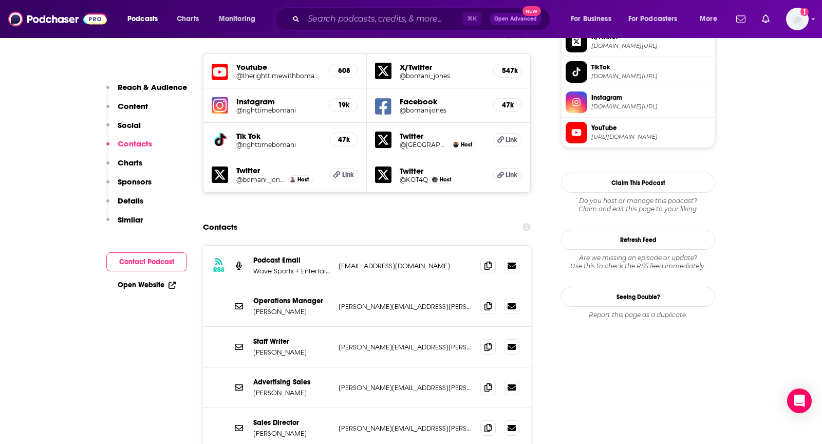
click at [429, 246] on div "RSS Podcast Email Wave Sports + Entertainment [EMAIL_ADDRESS][DOMAIN_NAME] [EMA…" at bounding box center [367, 266] width 328 height 41
click at [490, 261] on icon at bounding box center [488, 265] width 7 height 8
click at [393, 17] on input "Search podcasts, credits, & more..." at bounding box center [383, 19] width 159 height 16
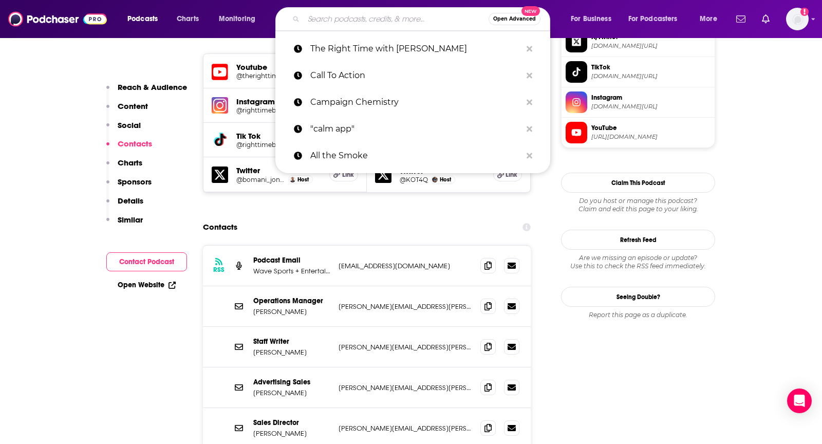
paste input "Hear Her Sports"
type input "Hear Her Sports"
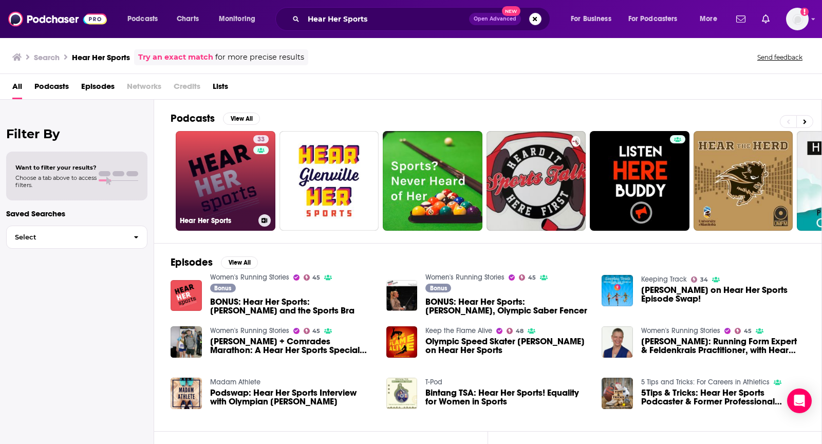
click at [262, 163] on div "33" at bounding box center [262, 174] width 18 height 79
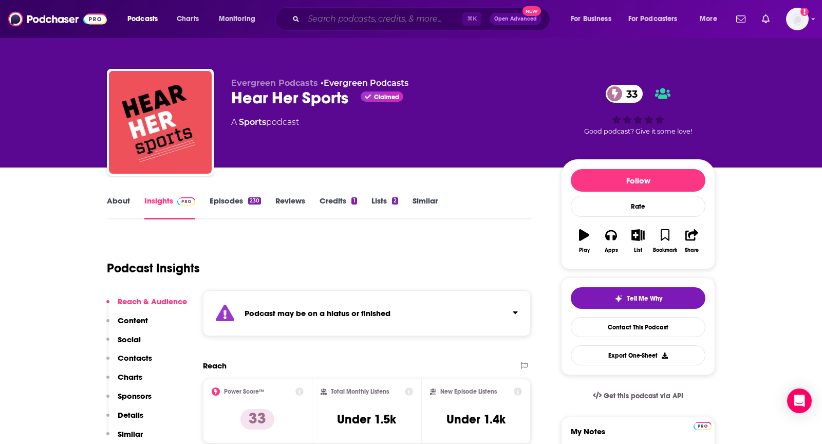
click at [401, 18] on input "Search podcasts, credits, & more..." at bounding box center [383, 19] width 159 height 16
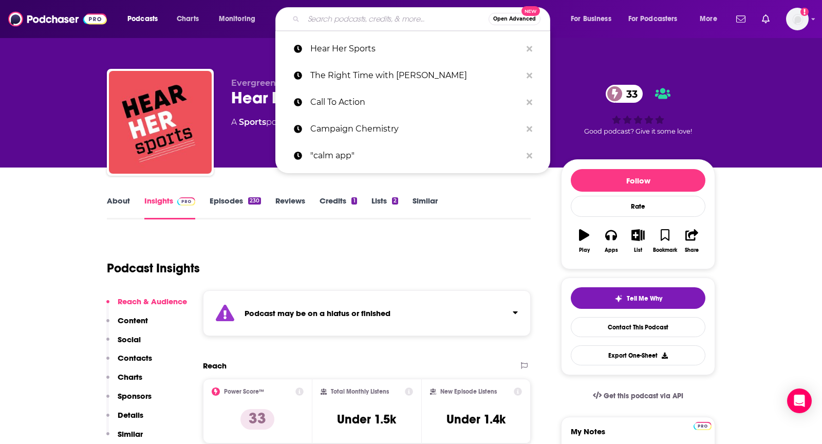
paste input "Good Game with [PERSON_NAME]"
type input "Good Game with [PERSON_NAME]"
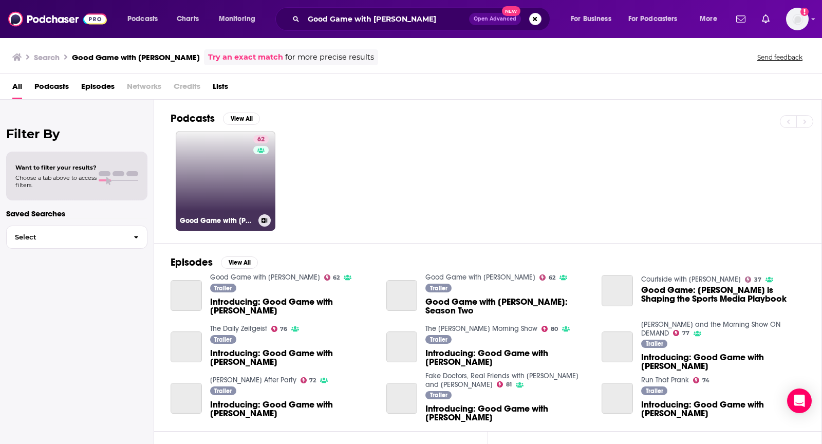
click at [237, 155] on link "62 Good Game with [PERSON_NAME]" at bounding box center [226, 181] width 100 height 100
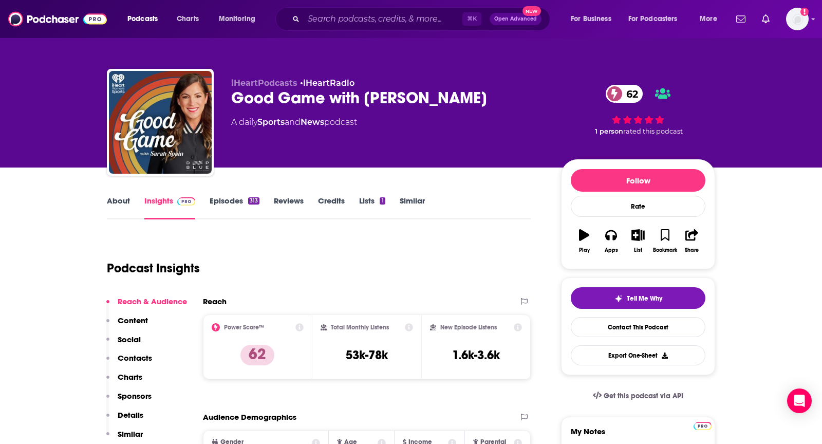
click at [120, 204] on link "About" at bounding box center [118, 208] width 23 height 24
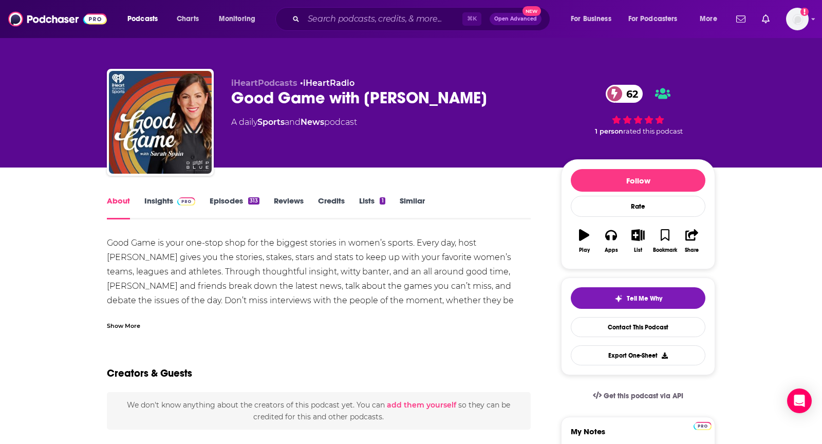
click at [175, 205] on span at bounding box center [184, 201] width 22 height 10
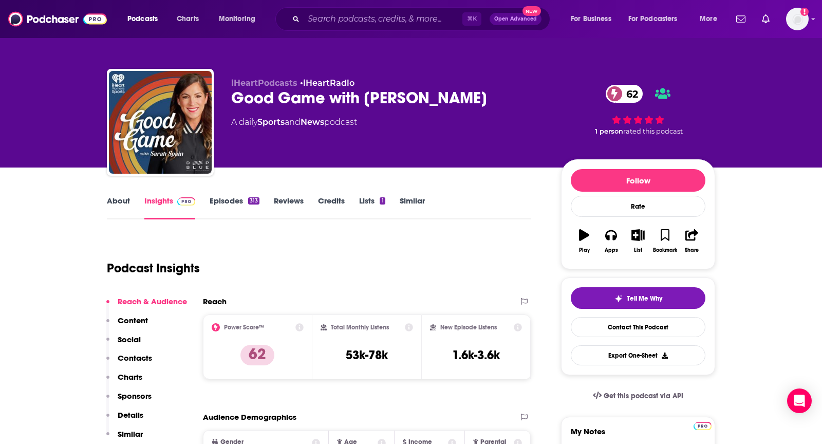
click at [137, 358] on p "Contacts" at bounding box center [135, 358] width 34 height 10
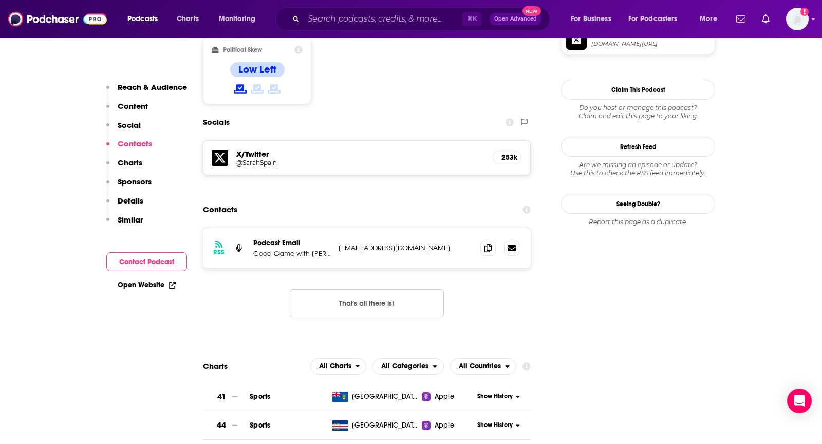
scroll to position [832, 0]
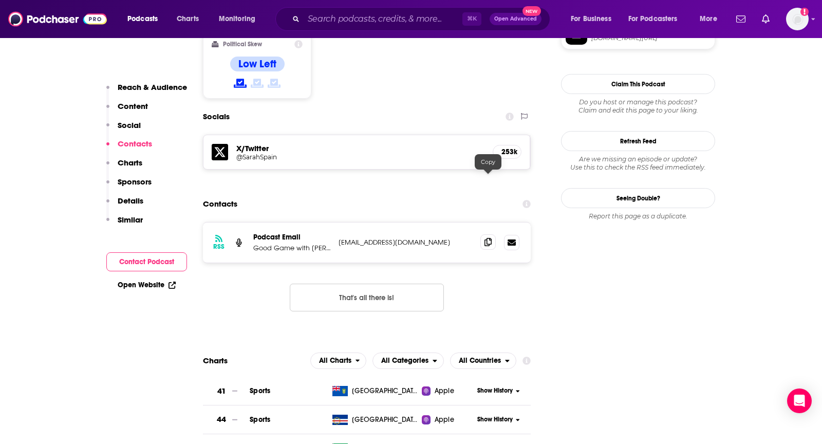
click at [490, 238] on icon at bounding box center [488, 242] width 7 height 8
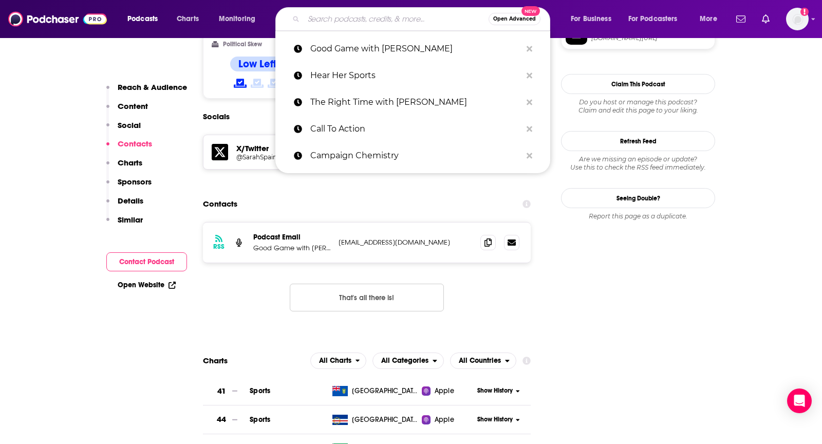
click at [342, 17] on input "Search podcasts, credits, & more..." at bounding box center [396, 19] width 185 height 16
paste input "The GIST of It"
type input "The GIST of It"
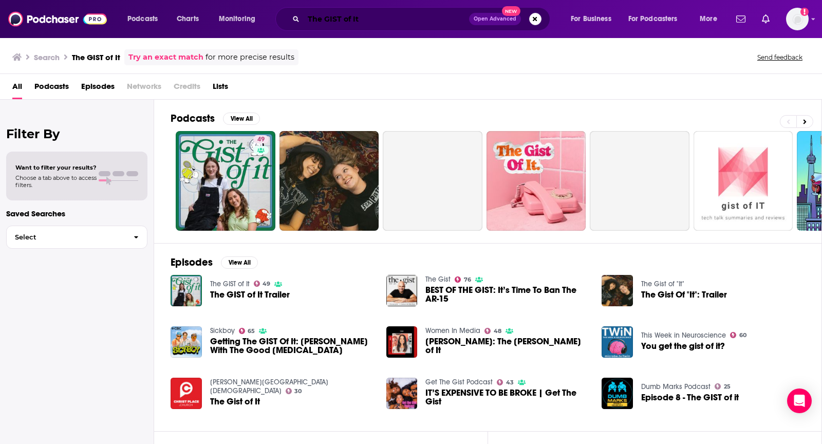
click at [407, 18] on input "The GIST of It" at bounding box center [387, 19] width 166 height 16
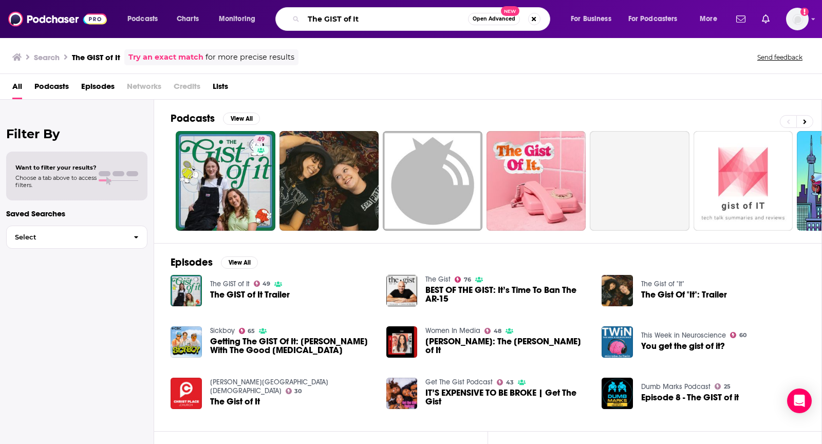
click at [407, 18] on input "The GIST of It" at bounding box center [386, 19] width 164 height 16
paste input "[[DEMOGRAPHIC_DATA]] Athlete Projec"
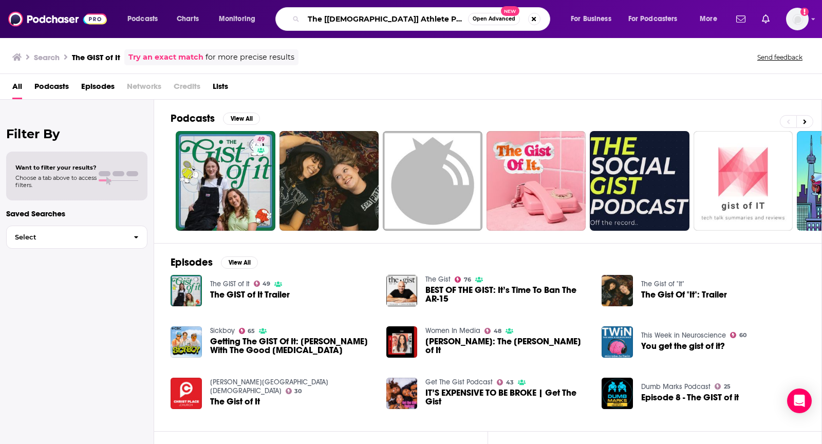
type input "The [[DEMOGRAPHIC_DATA]] Athlete Project"
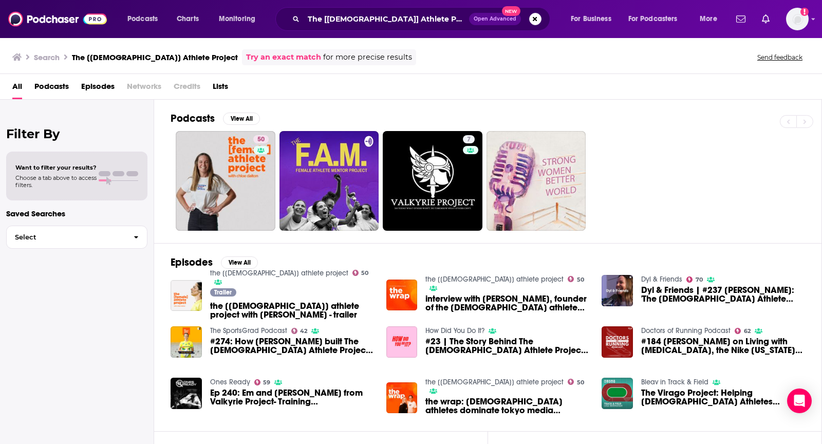
click at [241, 164] on link "50" at bounding box center [226, 181] width 100 height 100
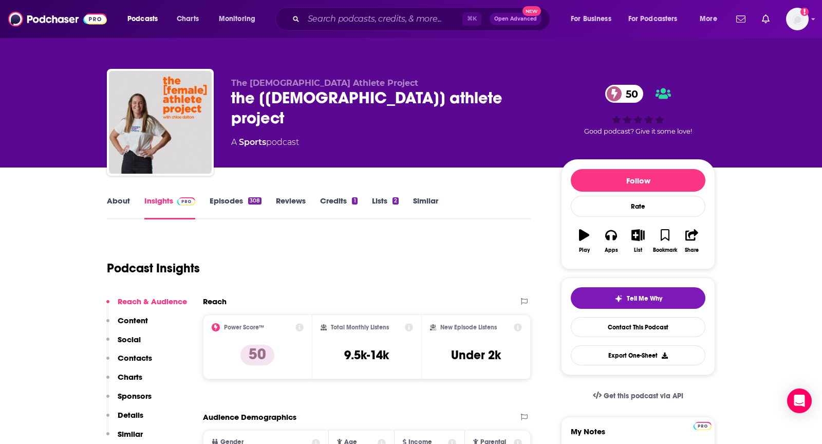
click at [124, 197] on link "About" at bounding box center [118, 208] width 23 height 24
